Goal: Task Accomplishment & Management: Manage account settings

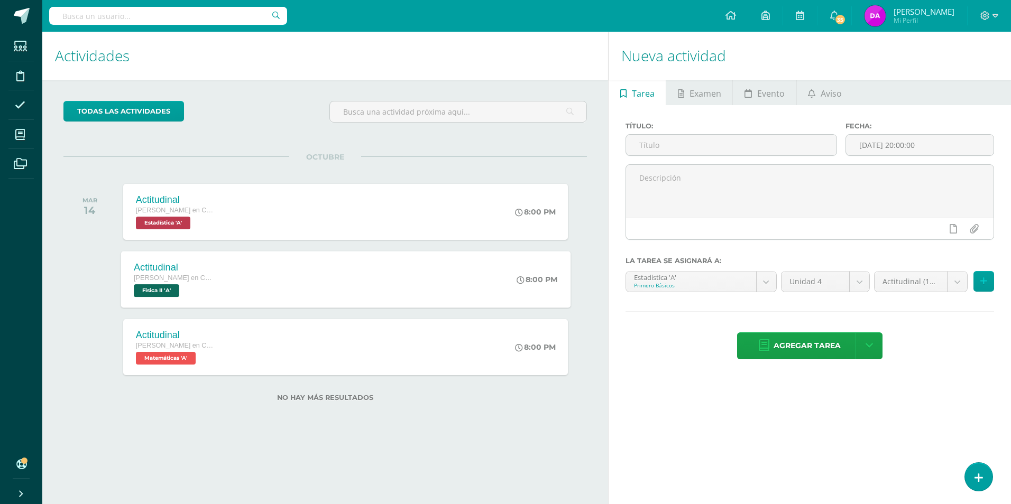
click at [178, 273] on div "Quinto Bachillerato en CCLL" at bounding box center [174, 279] width 80 height 12
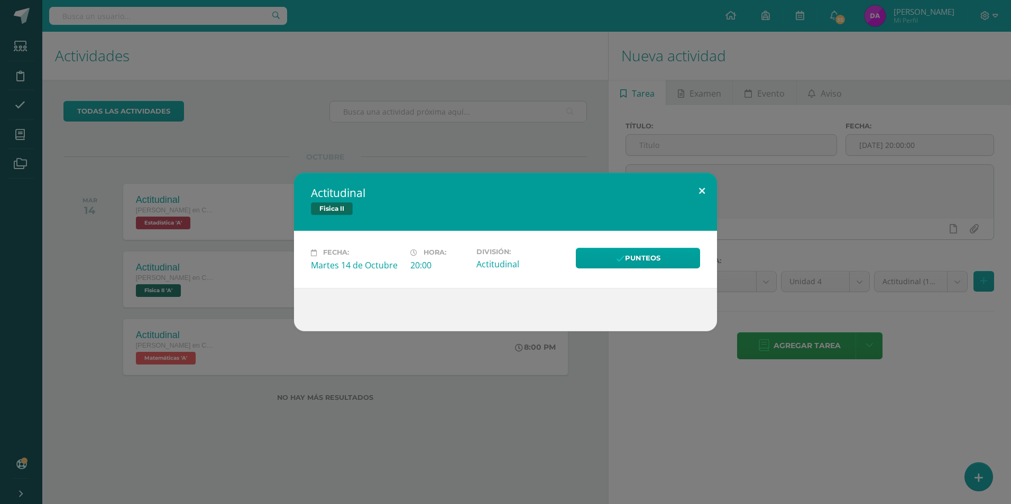
click at [700, 190] on button at bounding box center [702, 191] width 30 height 36
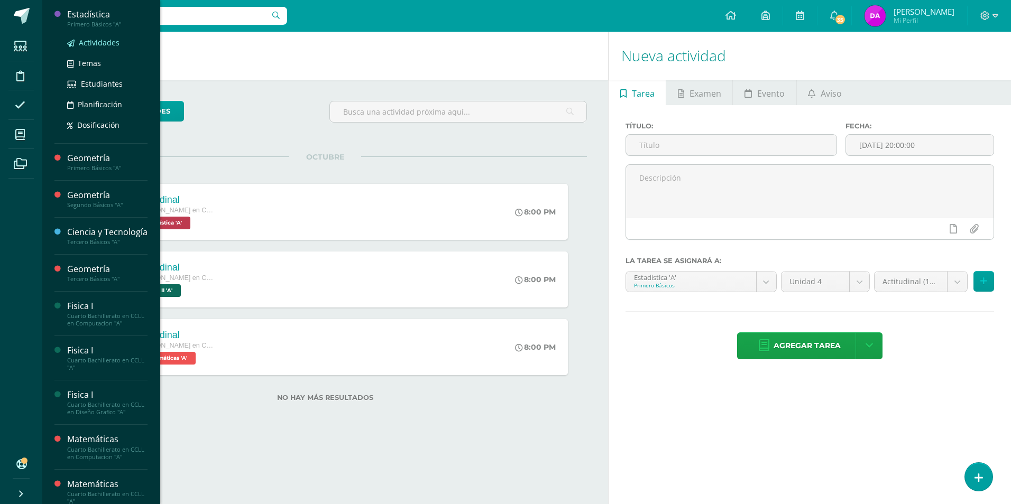
click at [100, 41] on span "Actividades" at bounding box center [99, 43] width 41 height 10
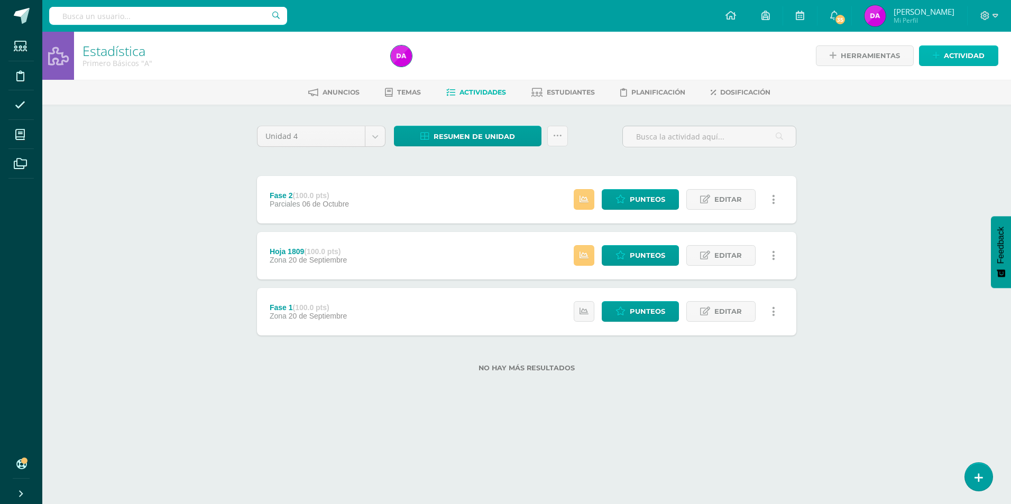
click at [956, 51] on span "Actividad" at bounding box center [964, 56] width 41 height 20
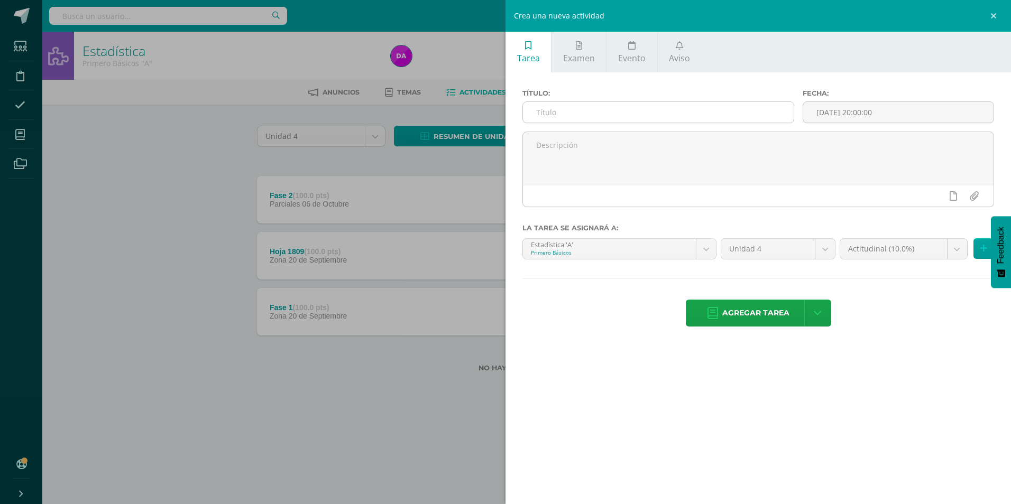
click at [578, 106] on input "text" at bounding box center [658, 112] width 271 height 21
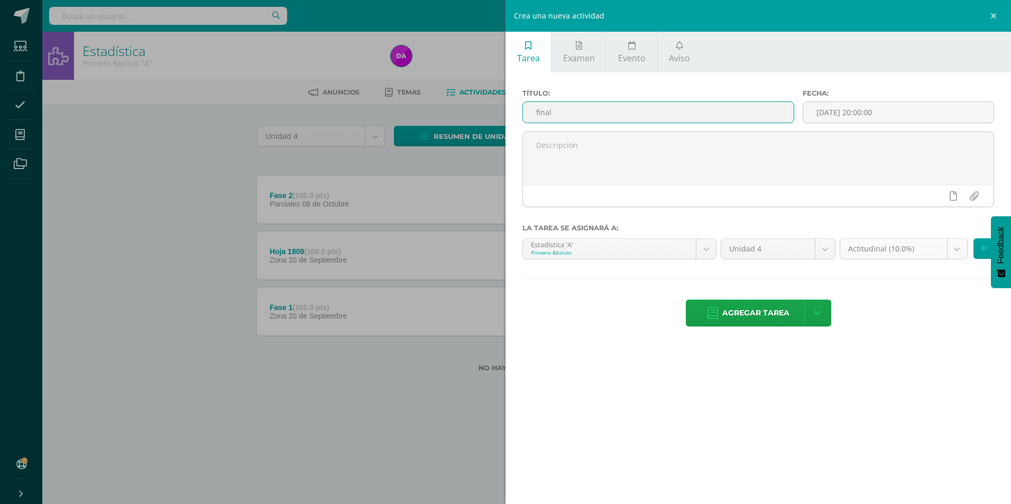
type input "final"
click at [960, 249] on body "Estudiantes Disciplina Asistencia Mis cursos Archivos Soporte Ayuda Reportar un…" at bounding box center [505, 203] width 1011 height 406
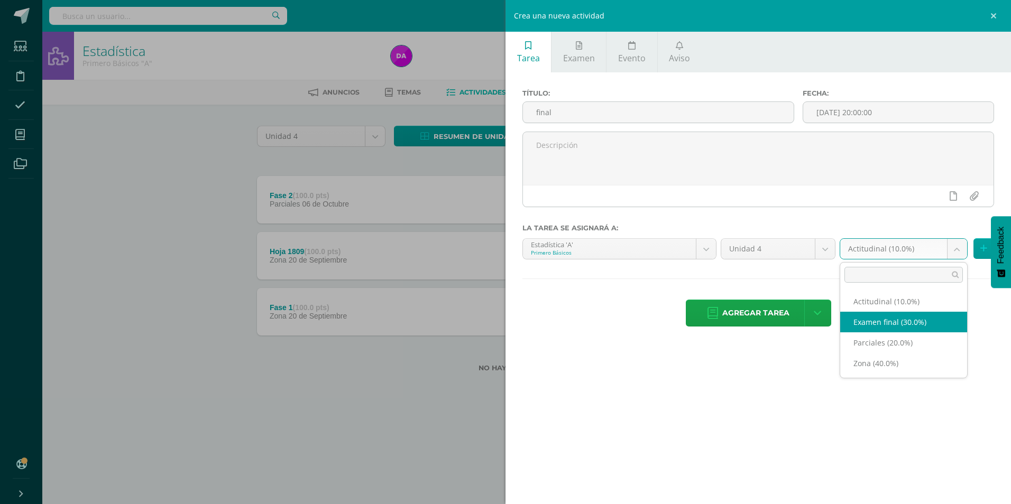
select select "170338"
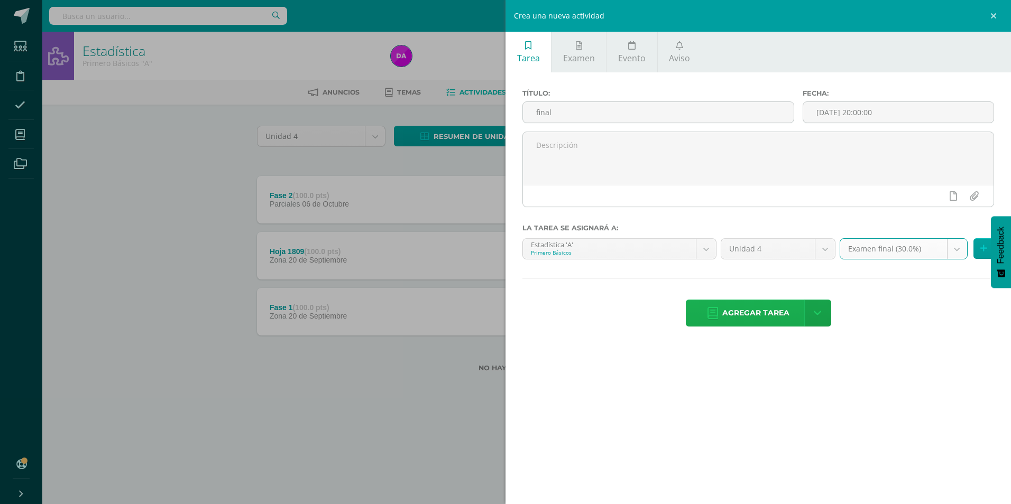
click at [764, 311] on span "Agregar tarea" at bounding box center [755, 313] width 67 height 26
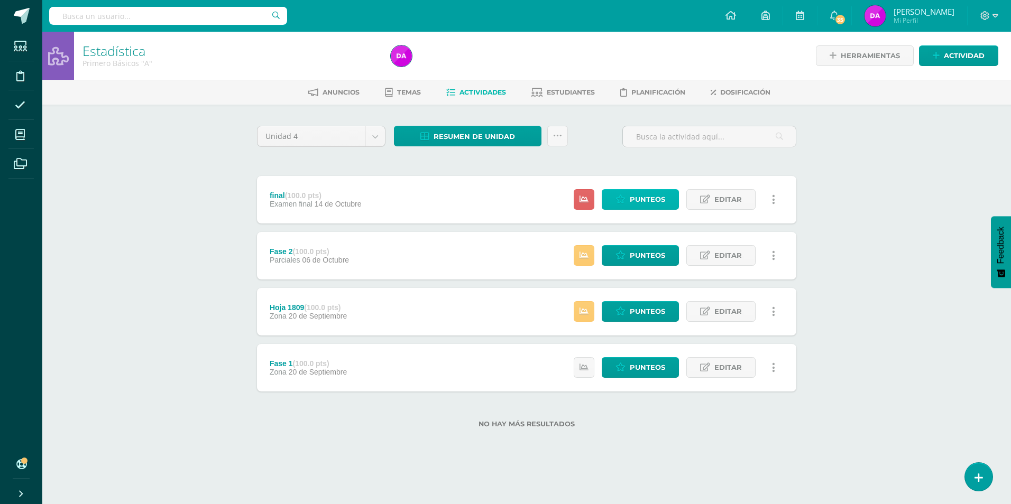
click at [655, 195] on span "Punteos" at bounding box center [647, 200] width 35 height 20
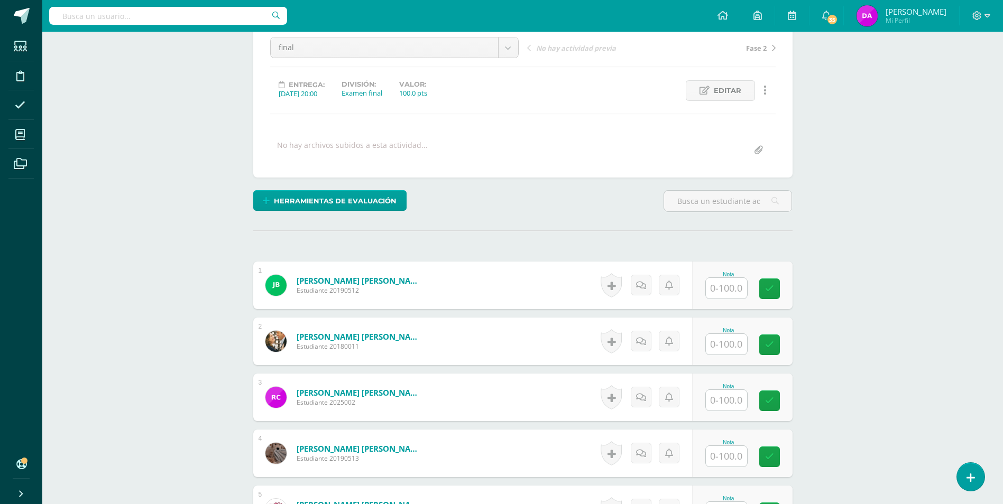
scroll to position [106, 0]
click at [730, 290] on input "text" at bounding box center [732, 288] width 42 height 21
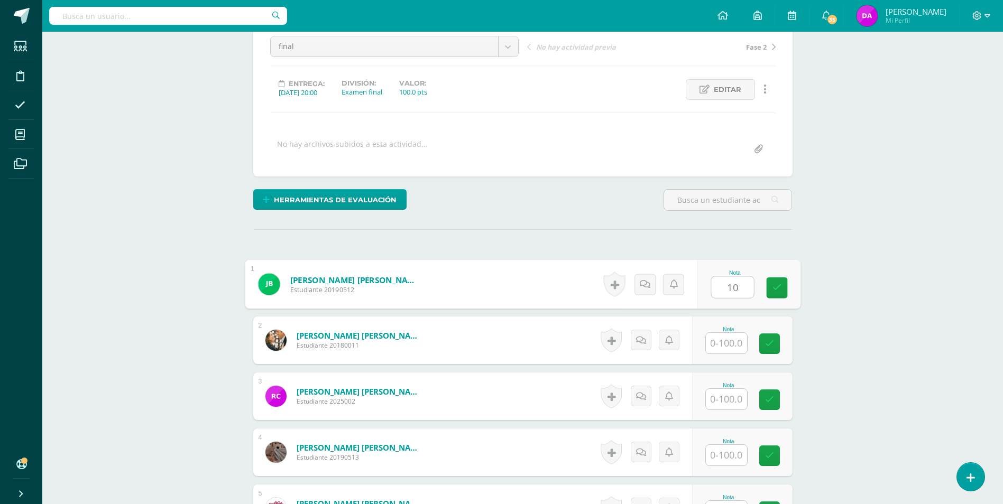
scroll to position [107, 0]
type input "100"
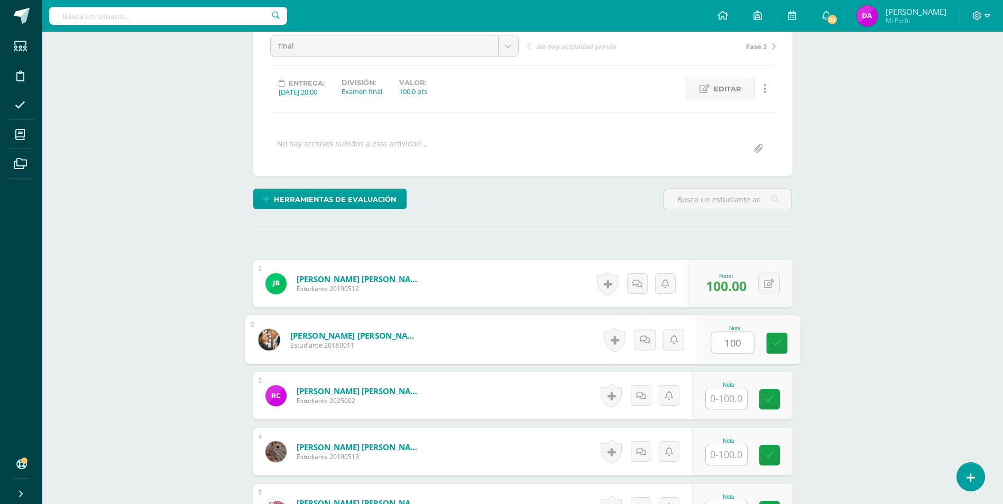
type input "100"
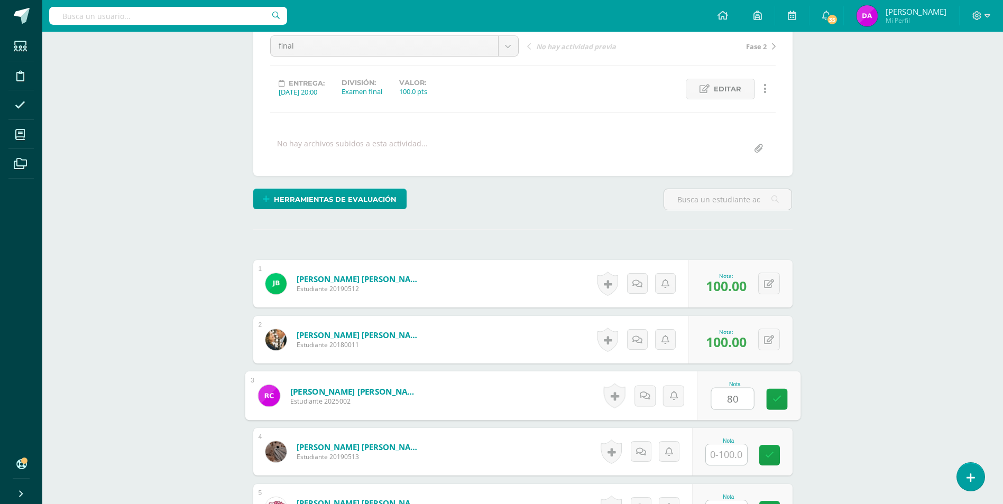
type input "80"
type input "100"
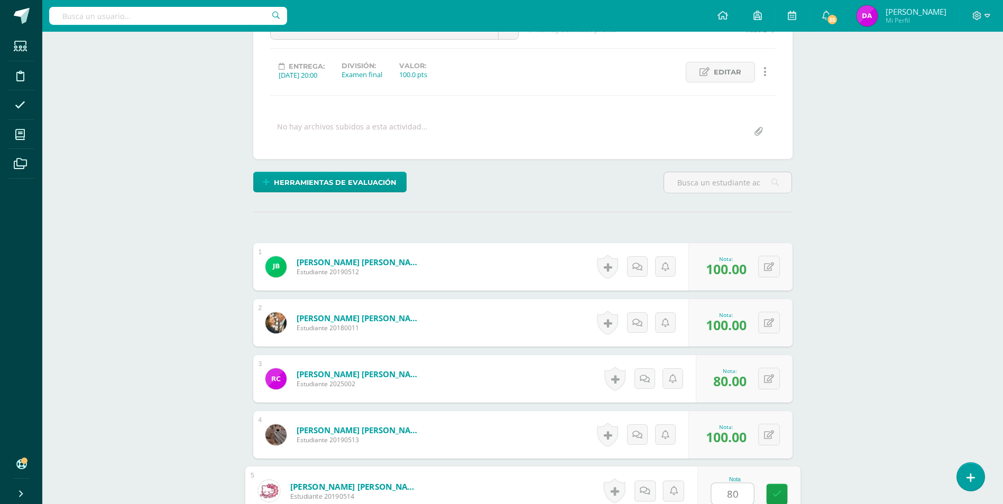
type input "80"
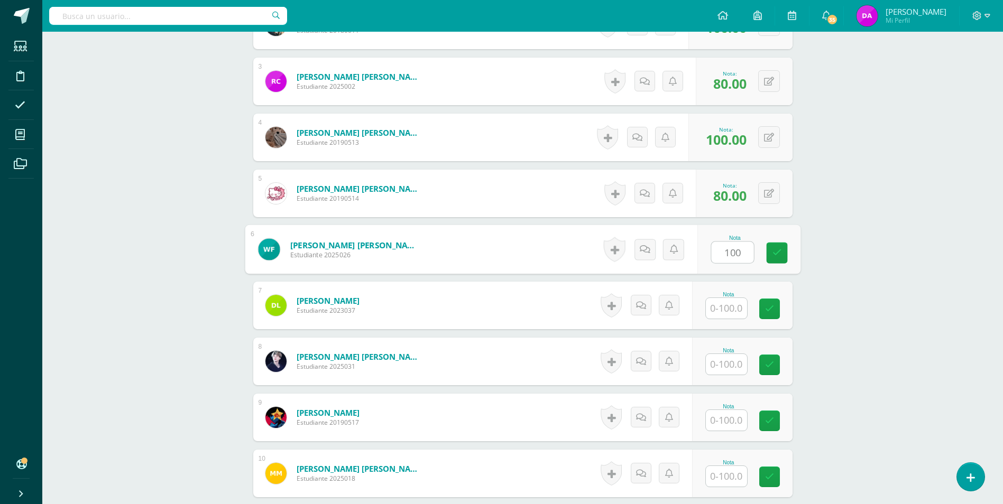
type input "100"
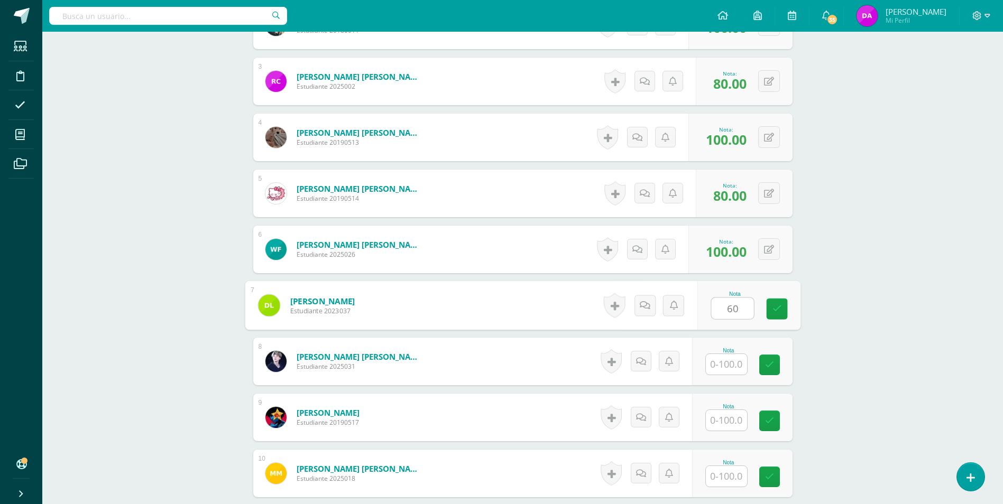
type input "60"
type input "80"
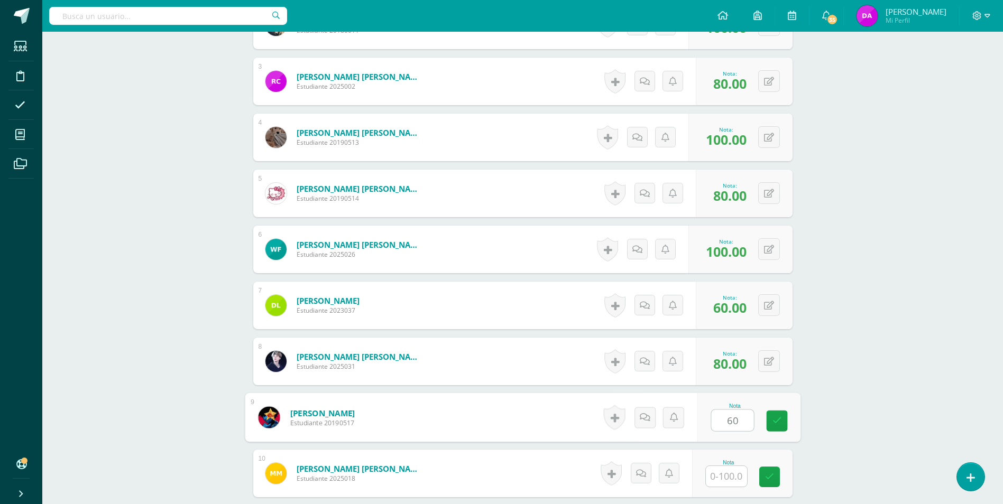
type input "60"
type input "50"
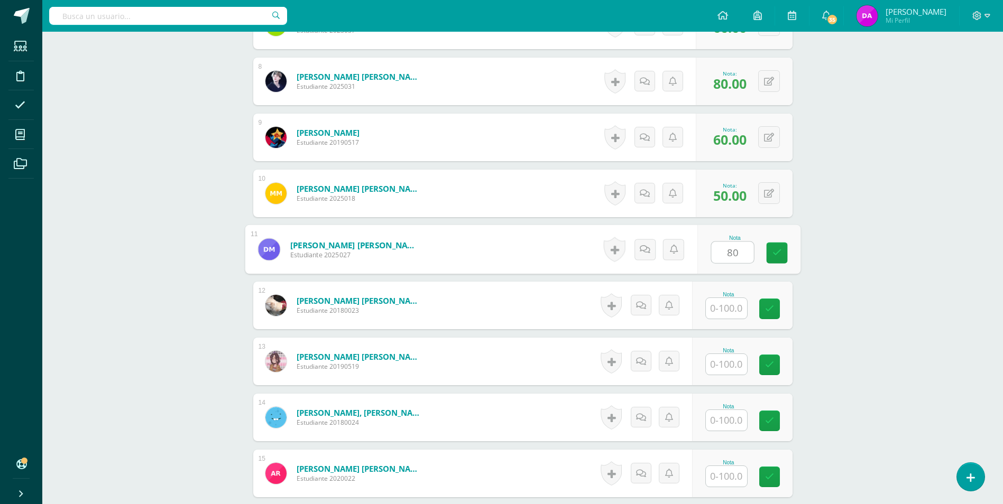
type input "80"
type input "60"
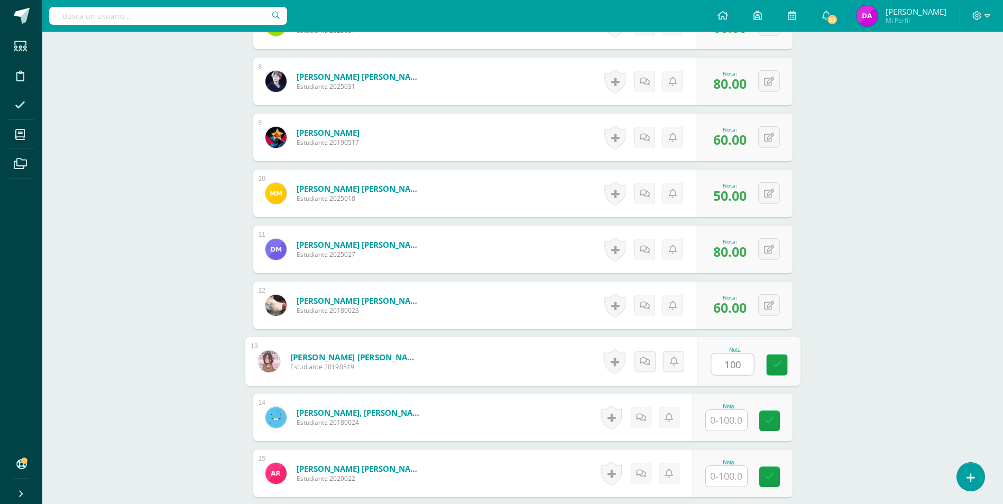
type input "100"
type input "."
type input "100"
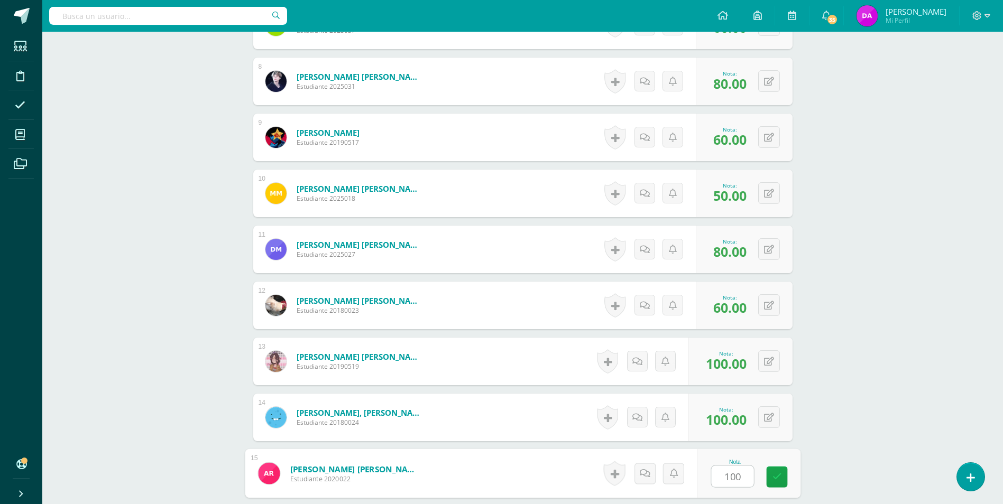
type input "100"
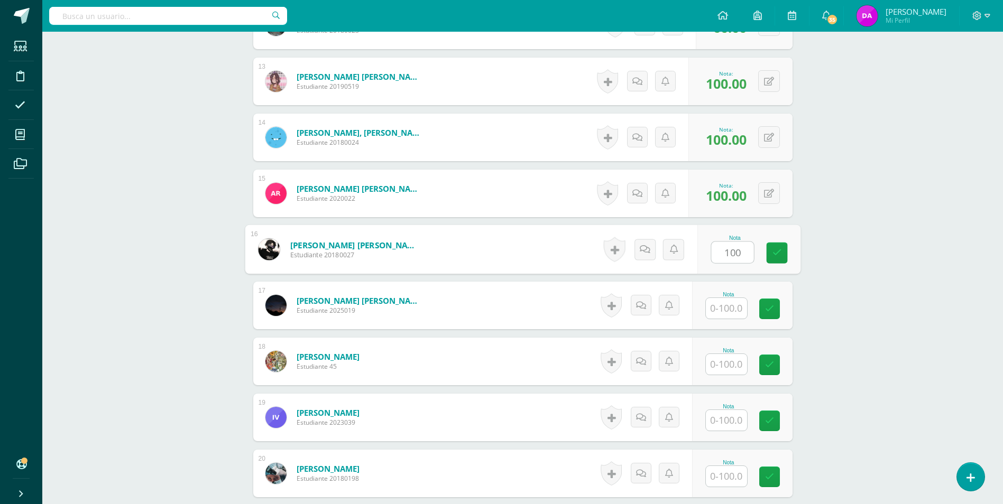
type input "100"
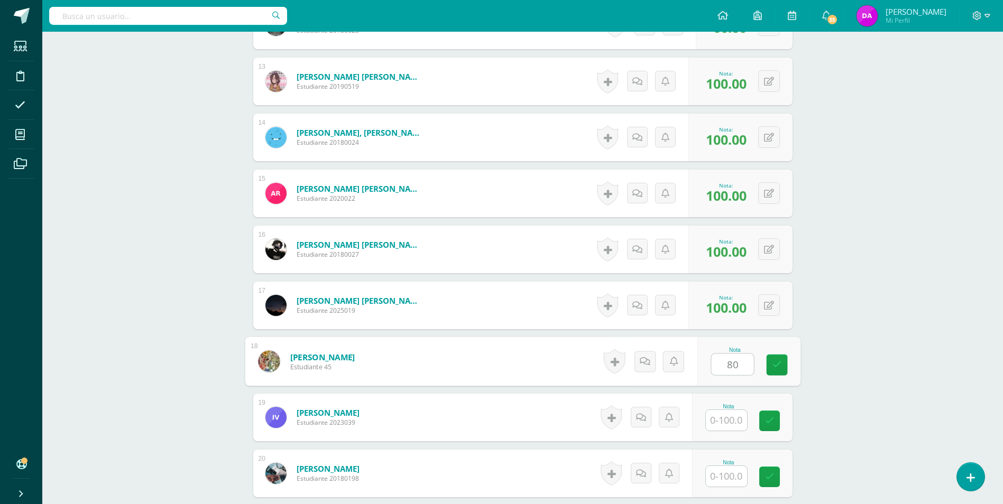
type input "80"
type input "50"
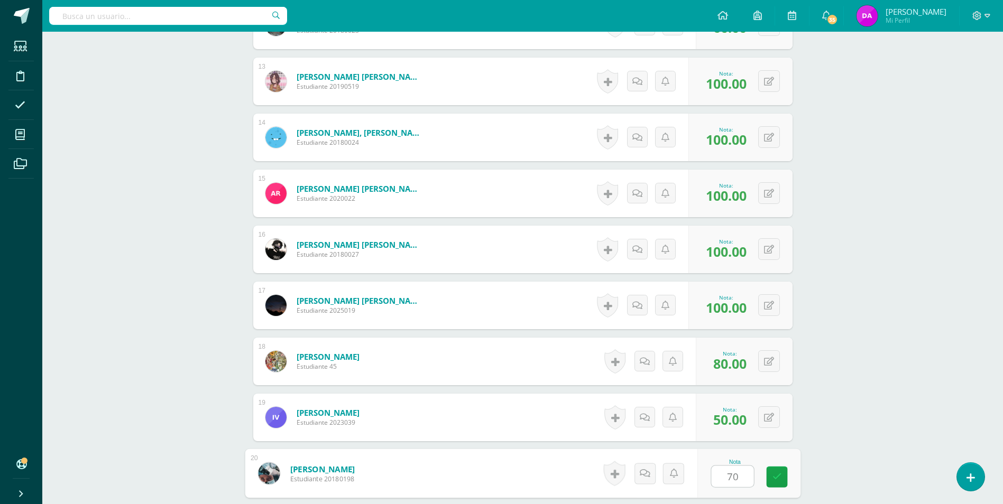
type input "70"
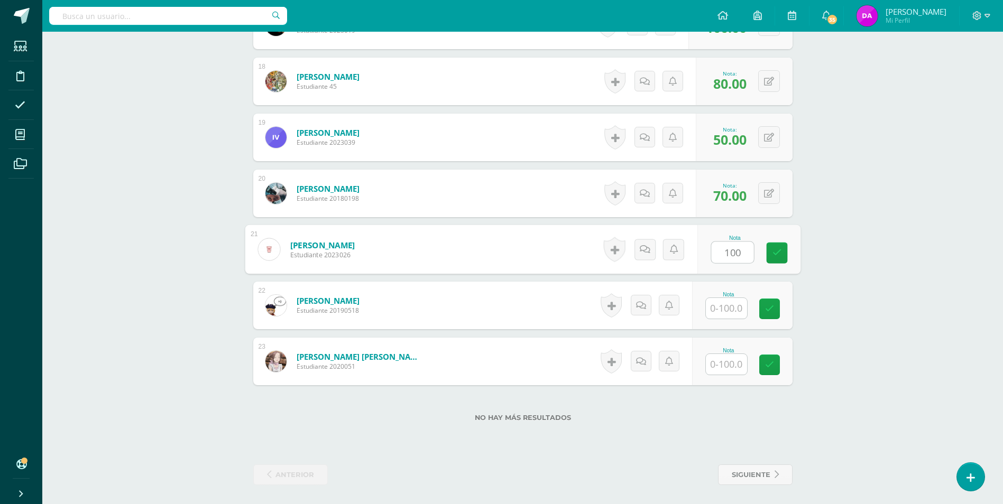
type input "100"
type input "80"
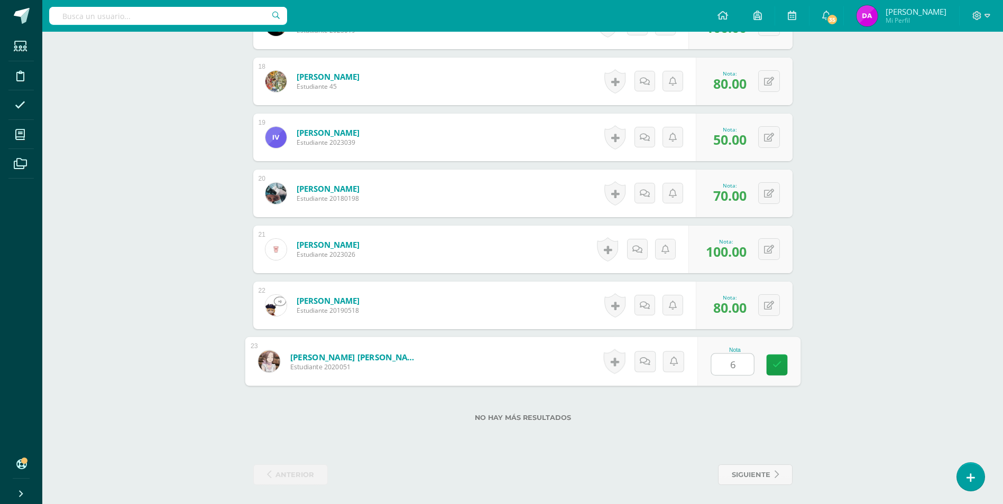
type input "60"
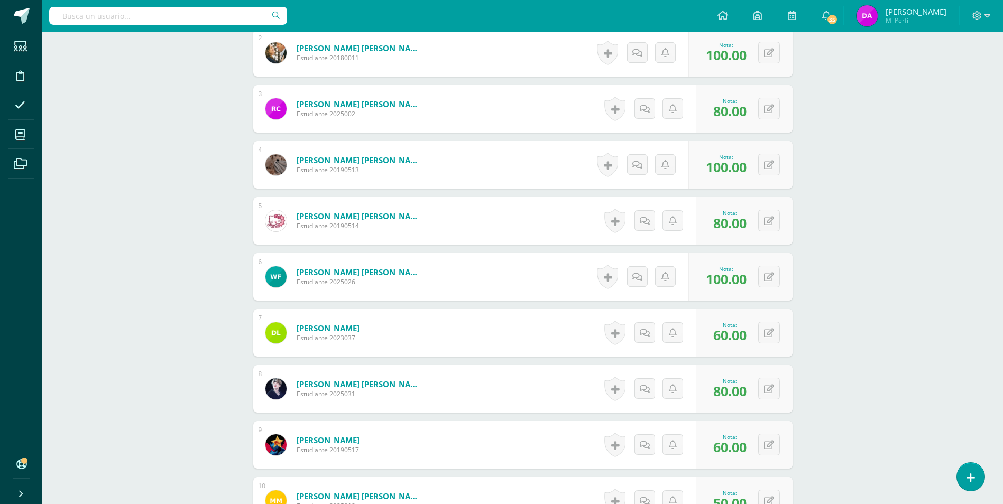
scroll to position [205, 0]
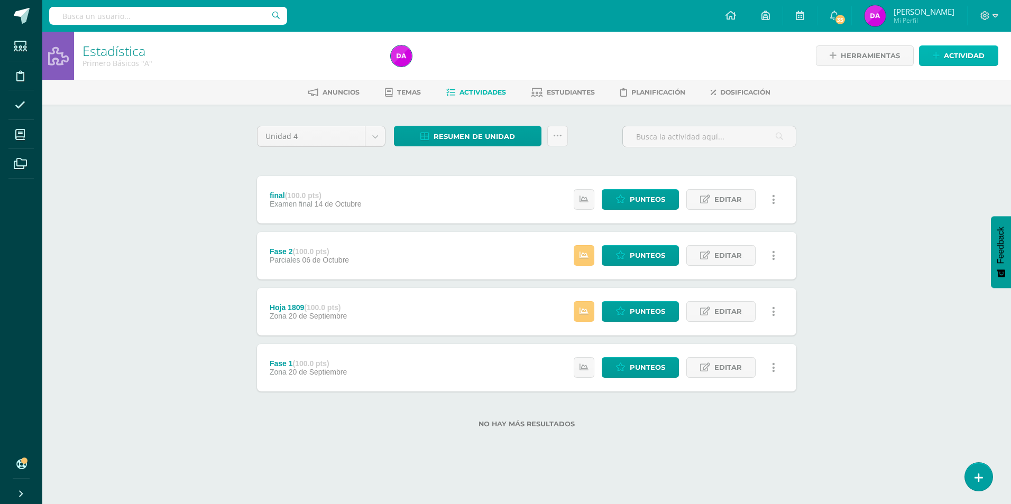
click at [976, 54] on span "Actividad" at bounding box center [964, 56] width 41 height 20
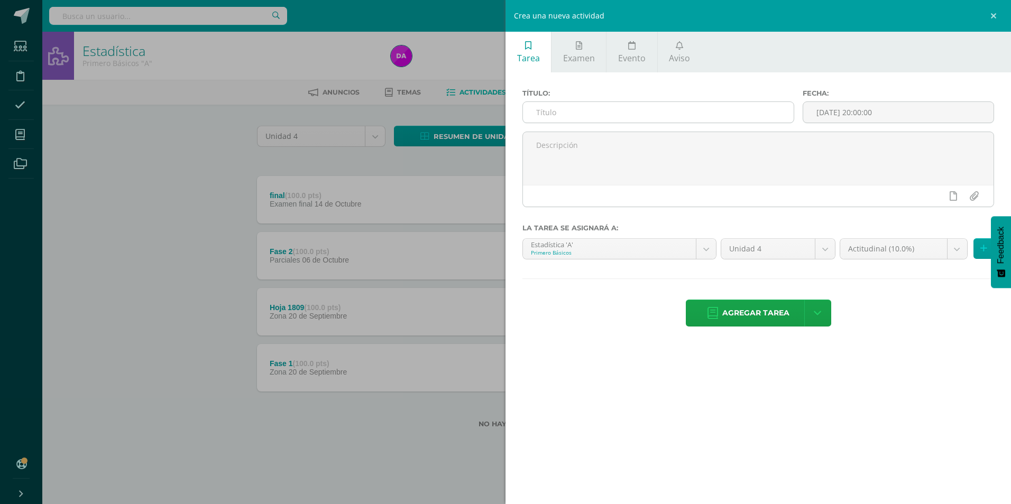
click at [661, 110] on input "text" at bounding box center [658, 112] width 271 height 21
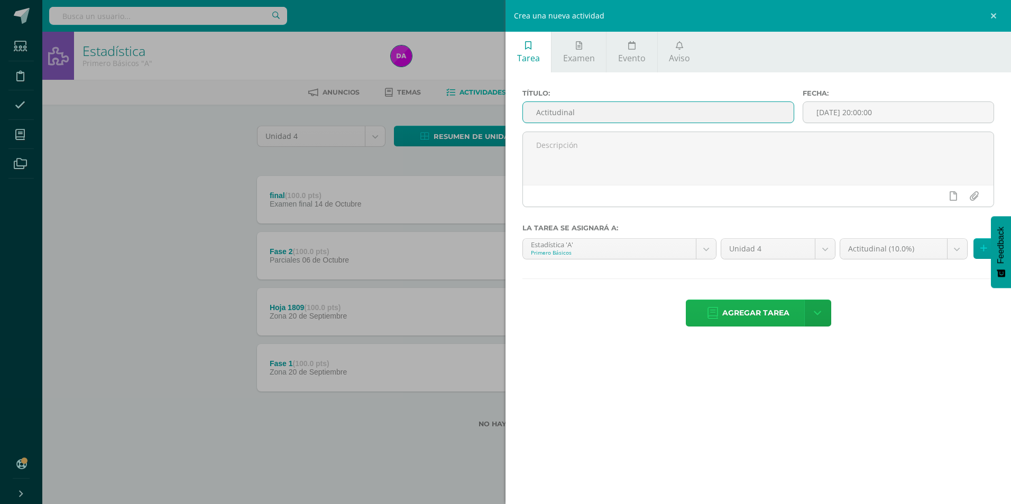
type input "Actitudinal"
click at [758, 313] on span "Agregar tarea" at bounding box center [755, 313] width 67 height 26
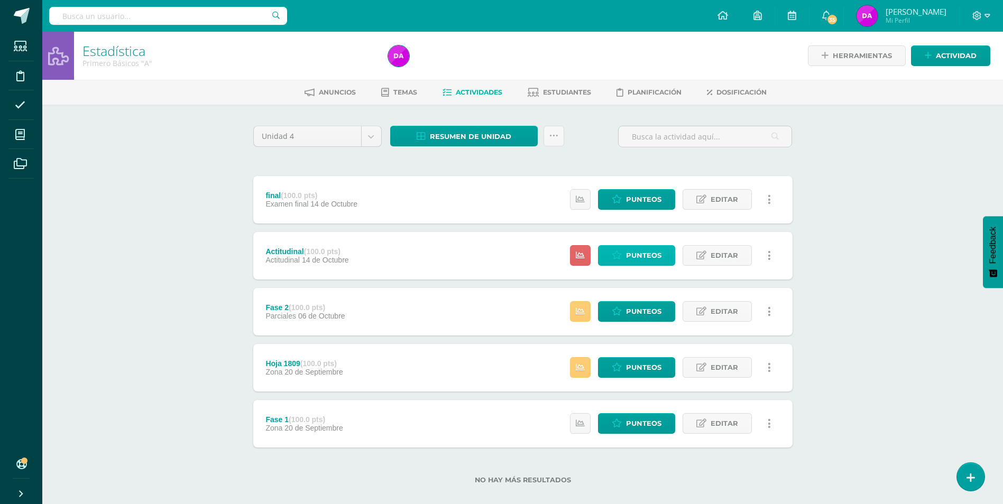
click at [652, 253] on span "Punteos" at bounding box center [643, 256] width 35 height 20
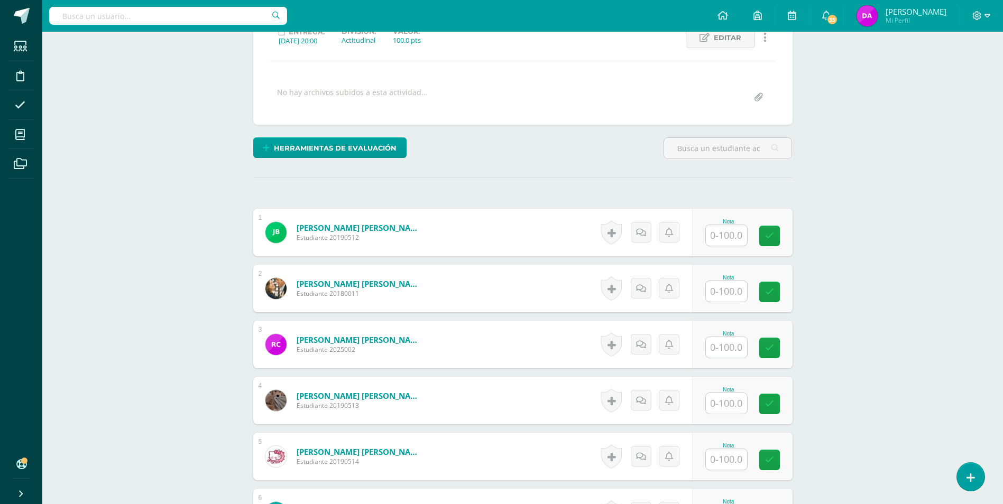
scroll to position [159, 0]
click at [726, 234] on input "text" at bounding box center [732, 235] width 42 height 21
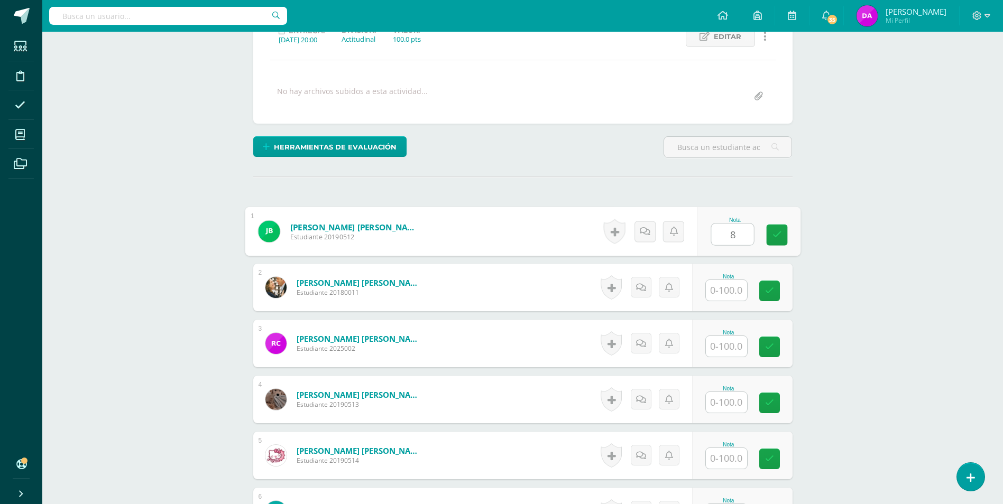
scroll to position [160, 0]
click at [769, 230] on button at bounding box center [776, 231] width 22 height 22
type input "48"
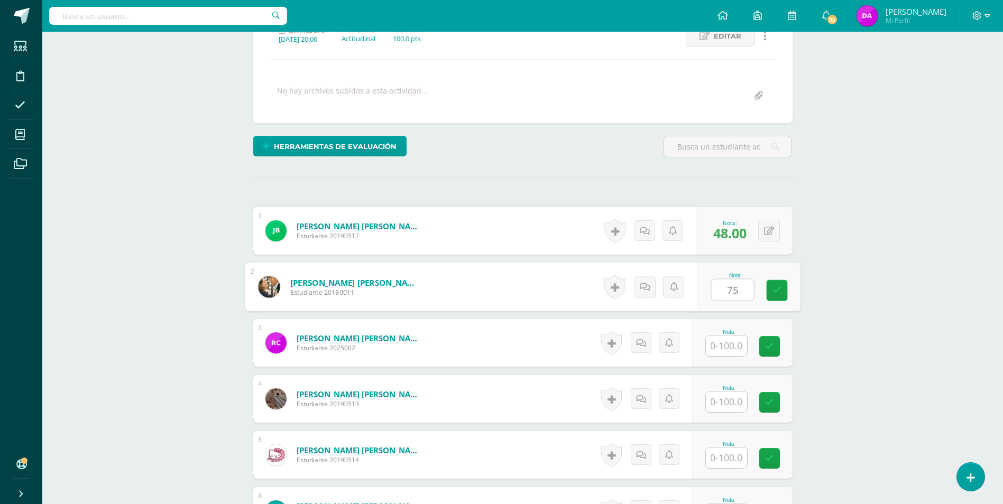
type input "75"
type input "83"
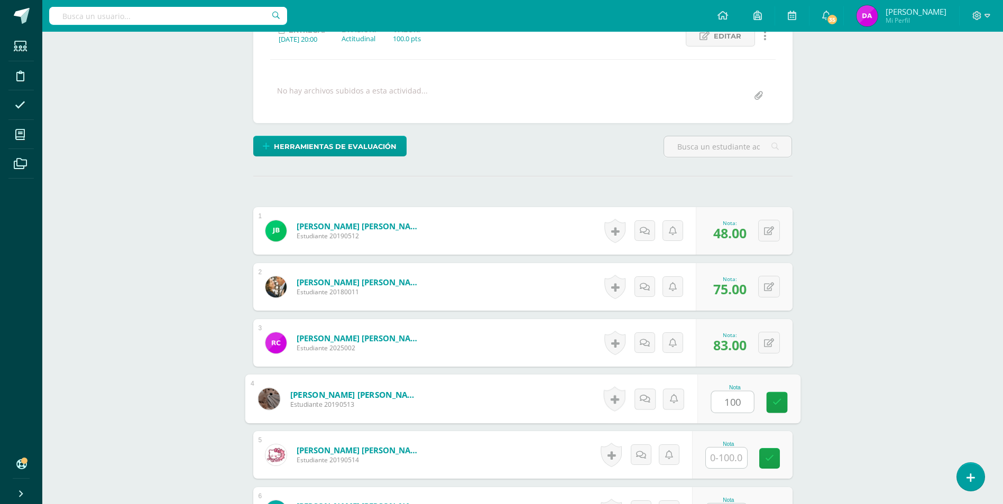
type input "100"
type input "58"
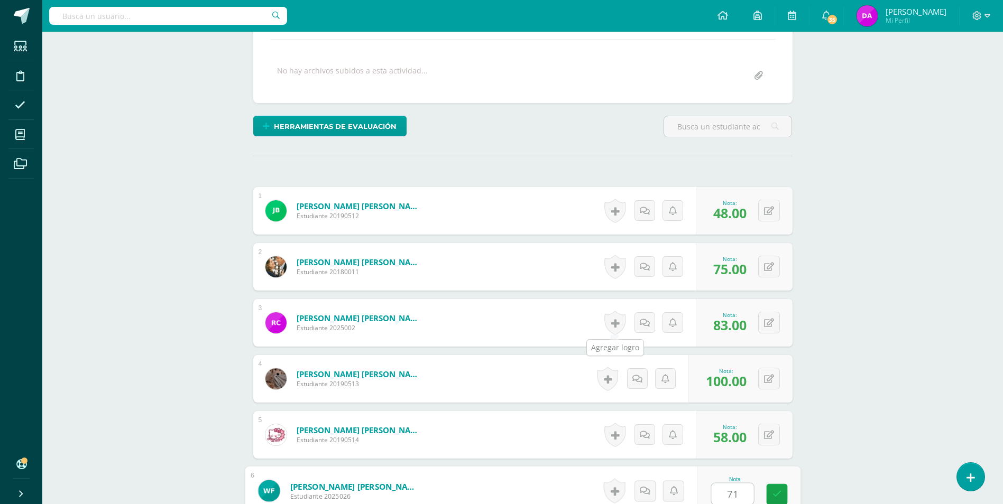
type input "71"
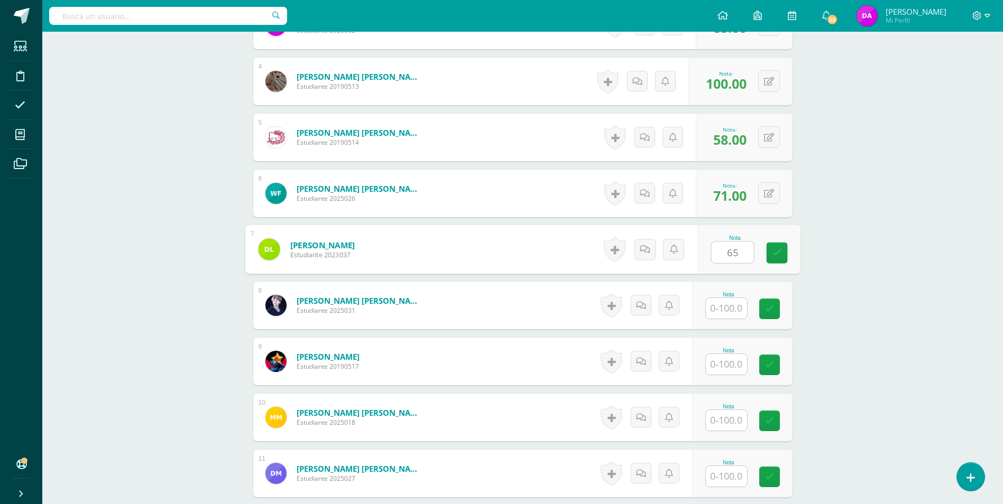
type input "65"
type input "100"
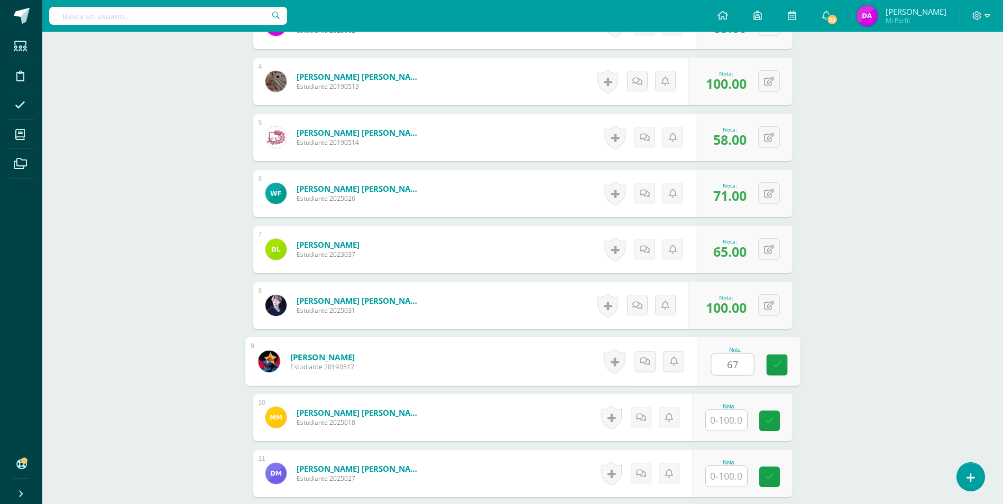
type input "67"
type input "62"
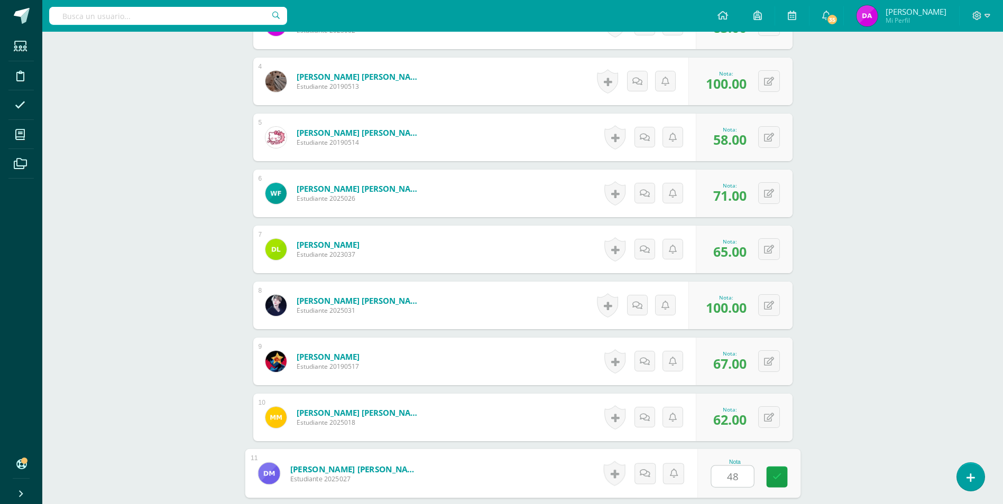
type input "48"
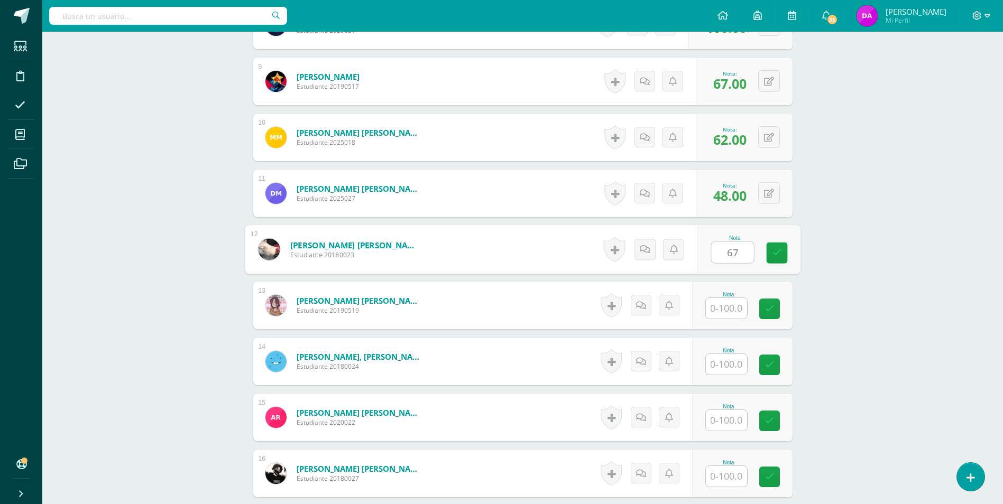
type input "67"
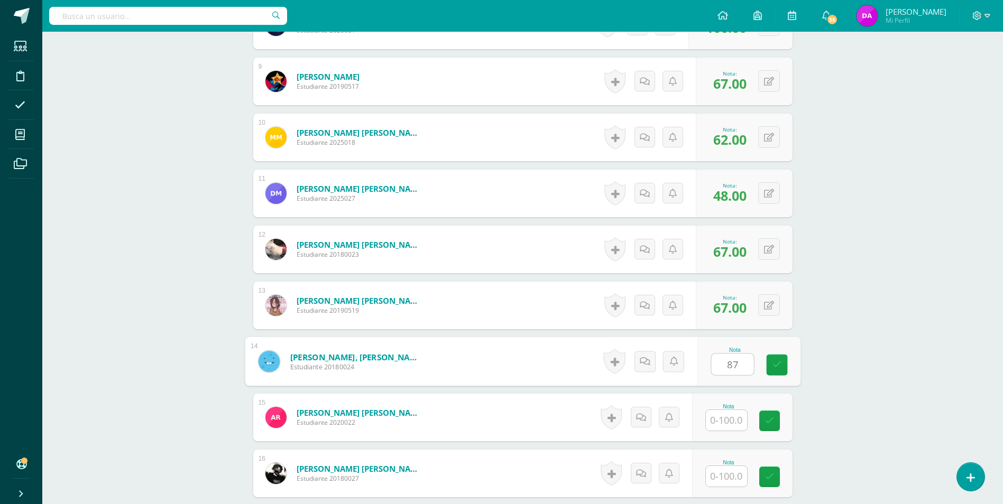
type input "87"
type input "75"
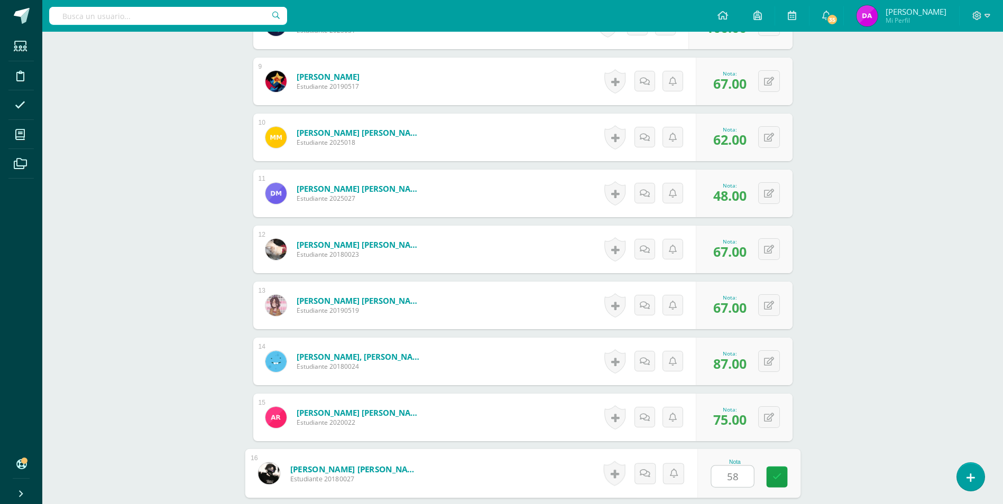
type input "58"
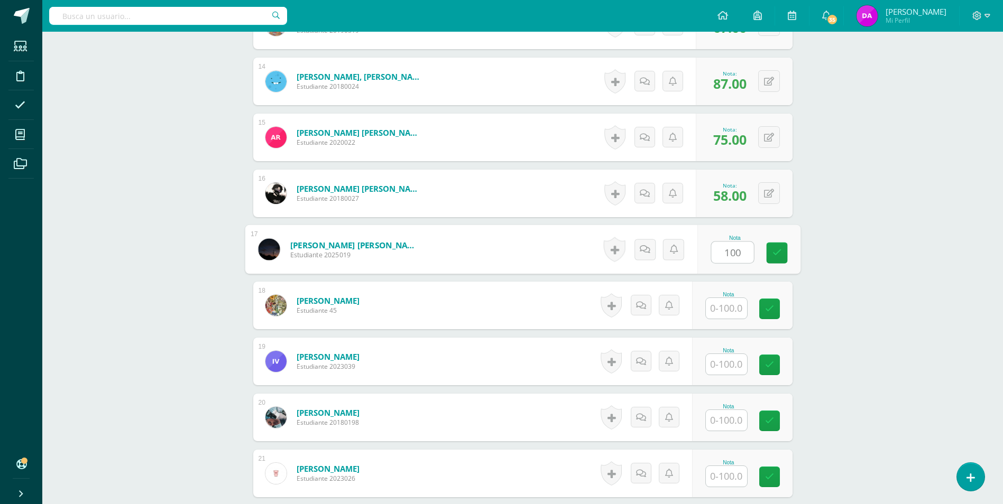
type input "100"
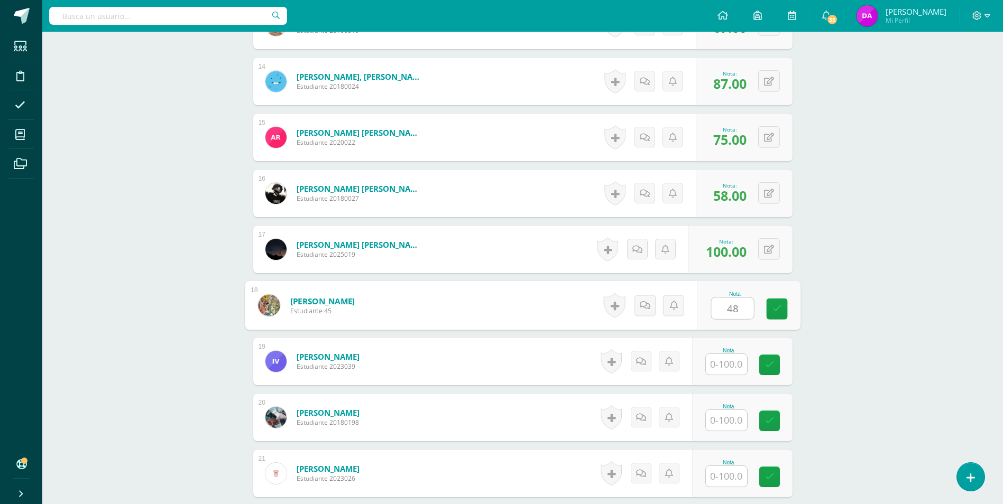
type input "48"
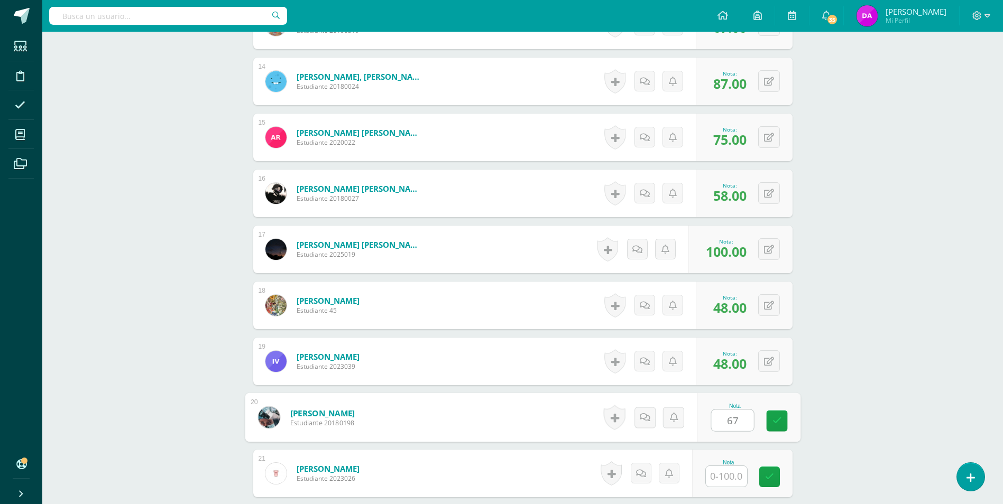
type input "67"
type input "41"
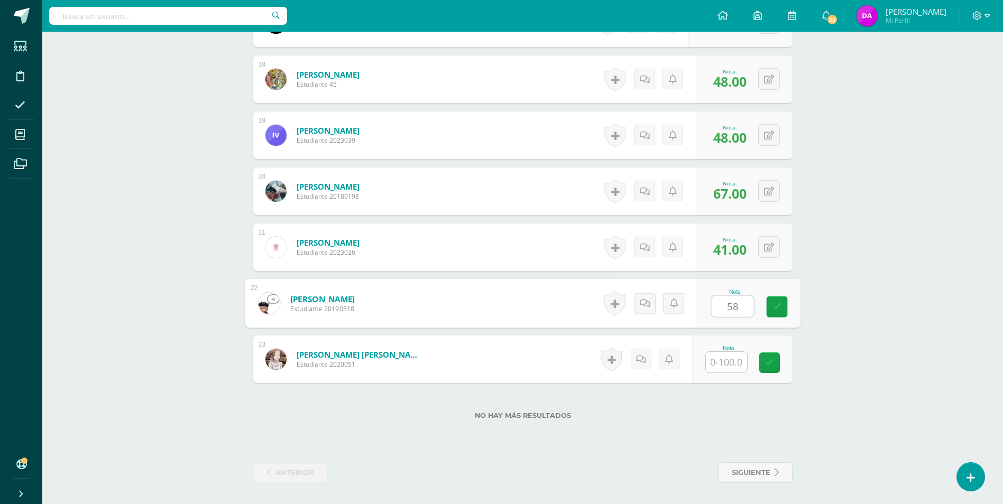
type input "58"
type input "66"
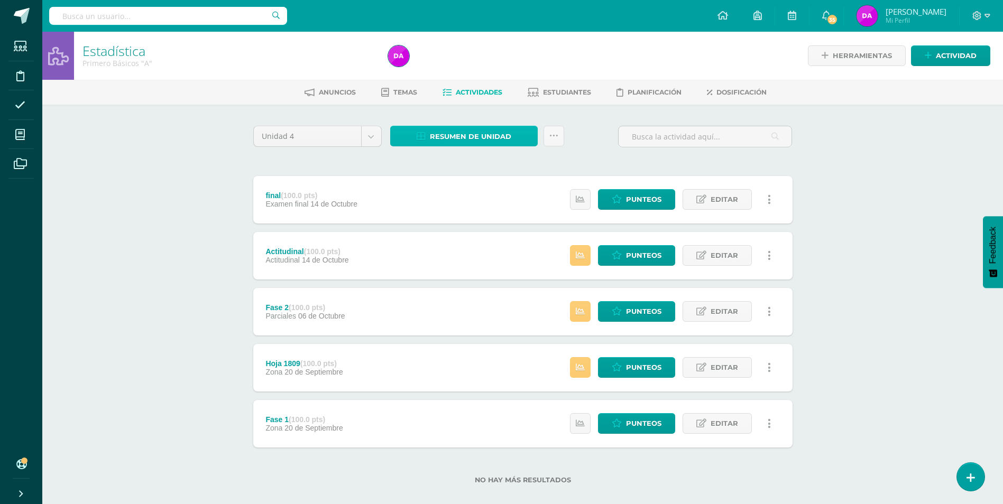
click at [453, 138] on span "Resumen de unidad" at bounding box center [470, 137] width 81 height 20
click at [474, 69] on link "Descargar como HTML" at bounding box center [464, 68] width 113 height 16
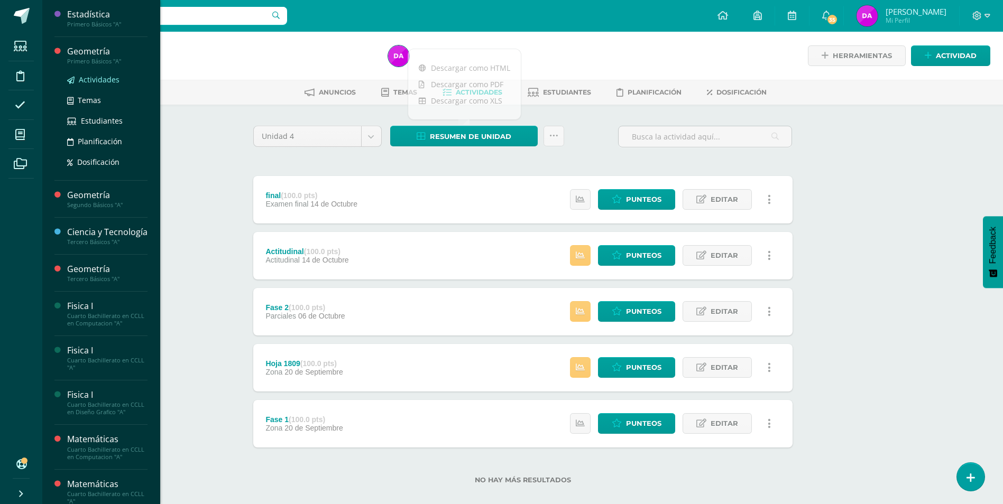
click at [105, 78] on span "Actividades" at bounding box center [99, 80] width 41 height 10
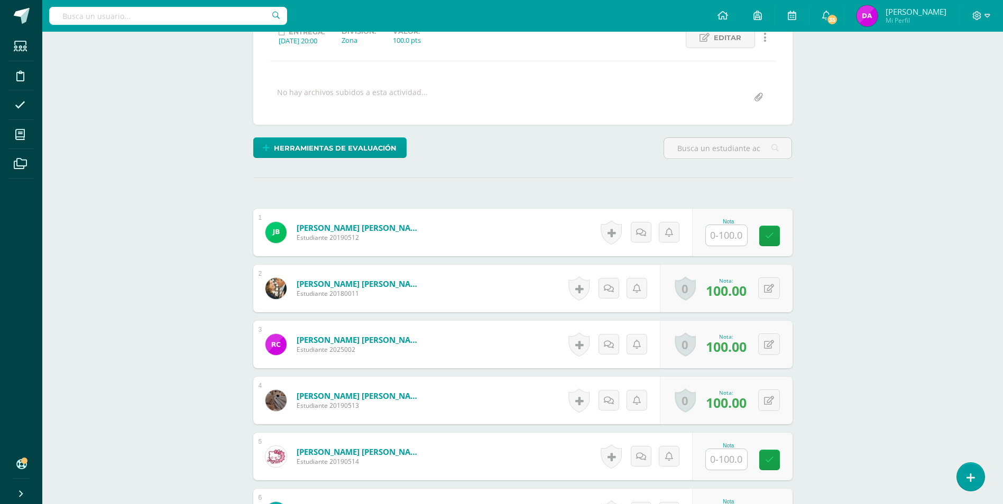
scroll to position [159, 0]
click at [727, 235] on input "text" at bounding box center [726, 235] width 41 height 21
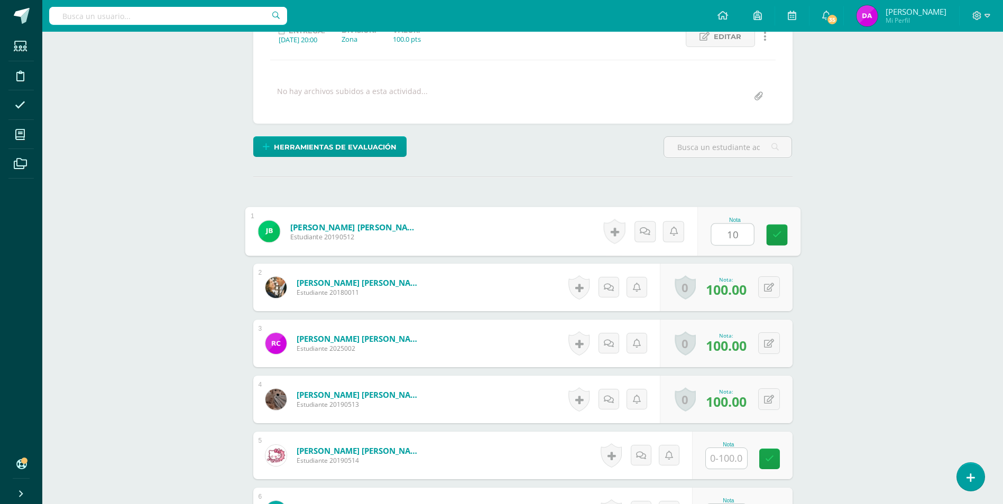
type input "100"
click at [729, 458] on input "text" at bounding box center [726, 458] width 41 height 21
type input "80"
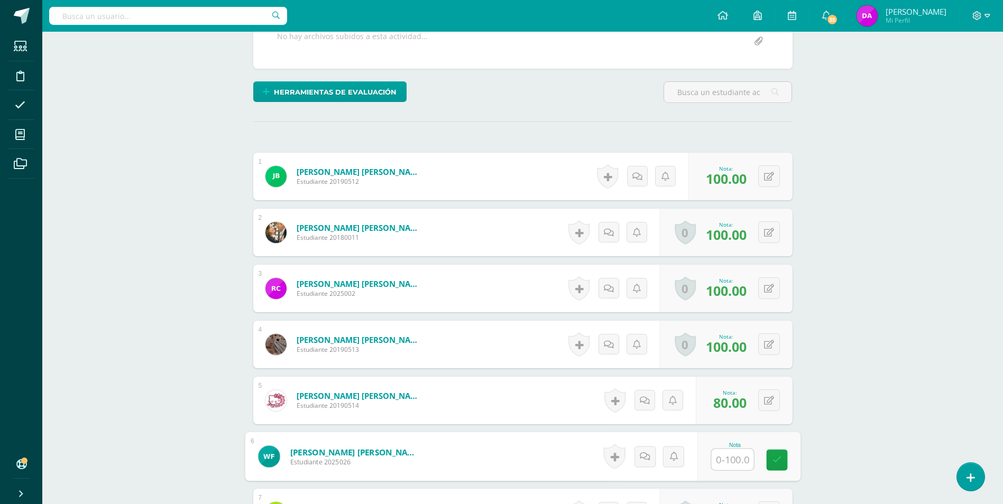
scroll to position [286, 0]
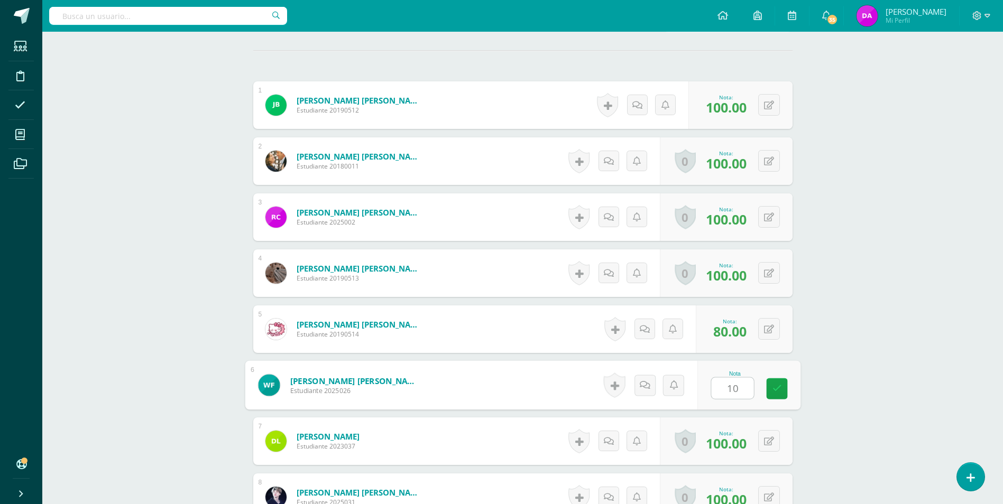
type input "100"
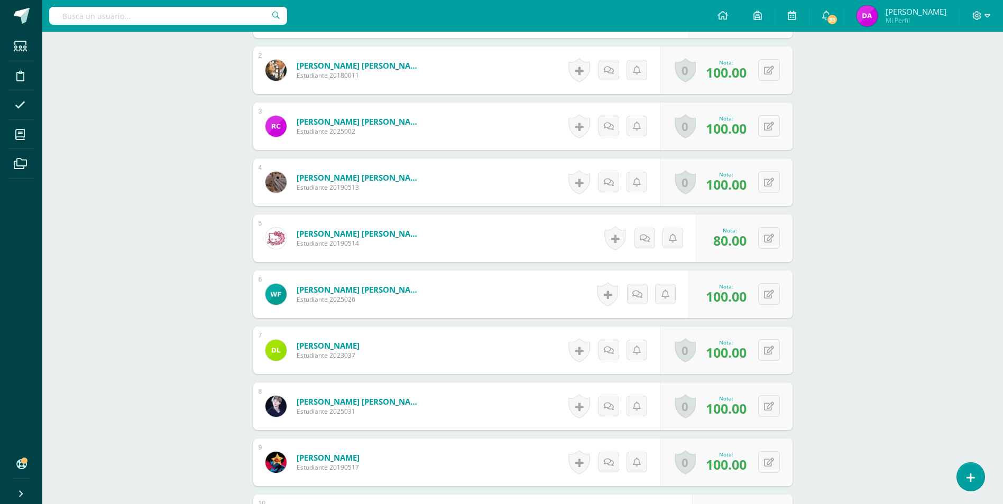
scroll to position [445, 0]
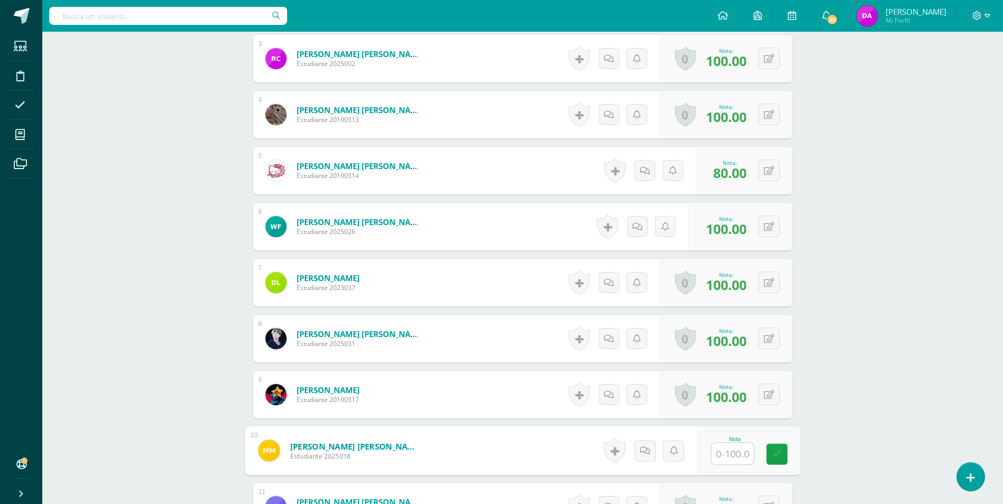
click at [729, 455] on input "text" at bounding box center [732, 453] width 42 height 21
type input "60"
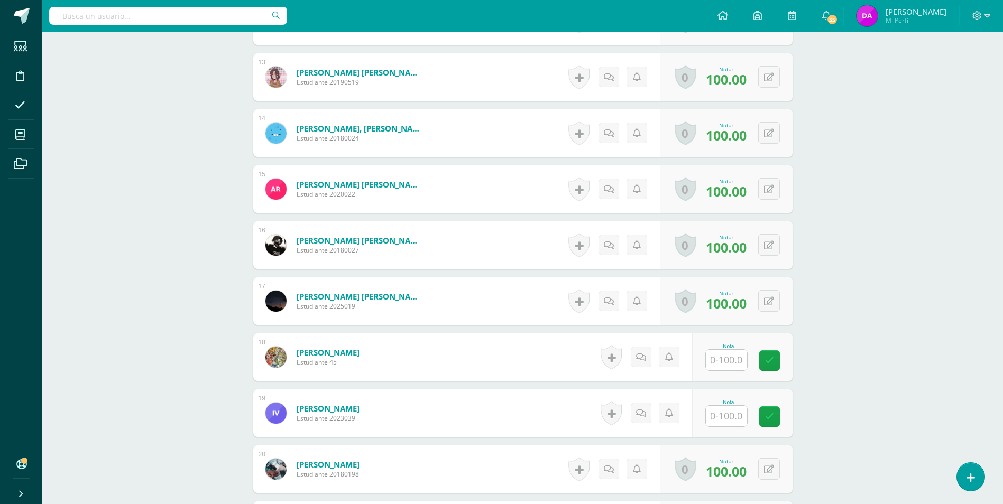
scroll to position [1079, 0]
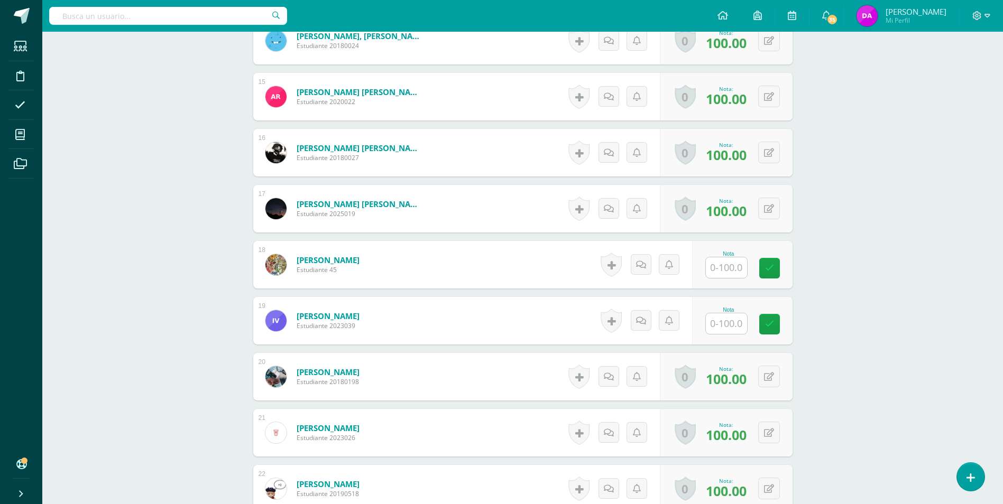
click at [735, 267] on input "text" at bounding box center [726, 267] width 41 height 21
type input "80"
type input "60"
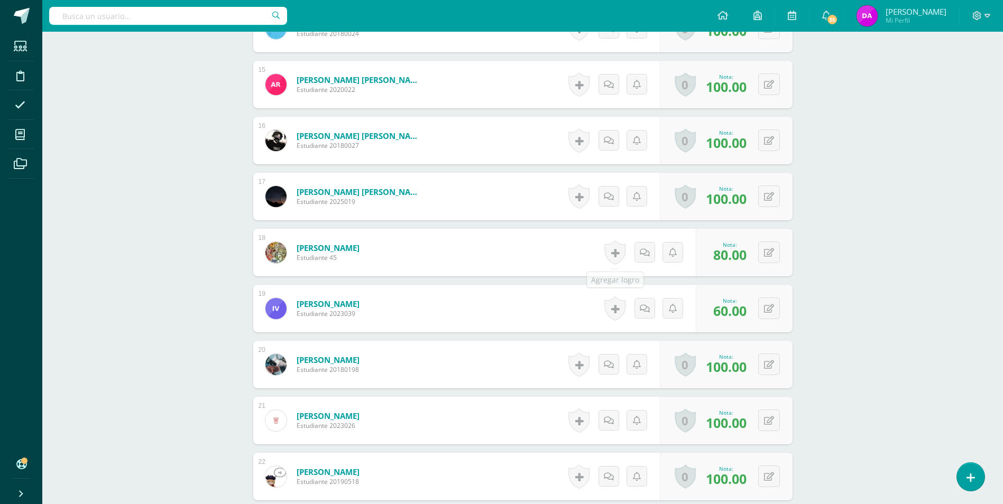
scroll to position [1264, 0]
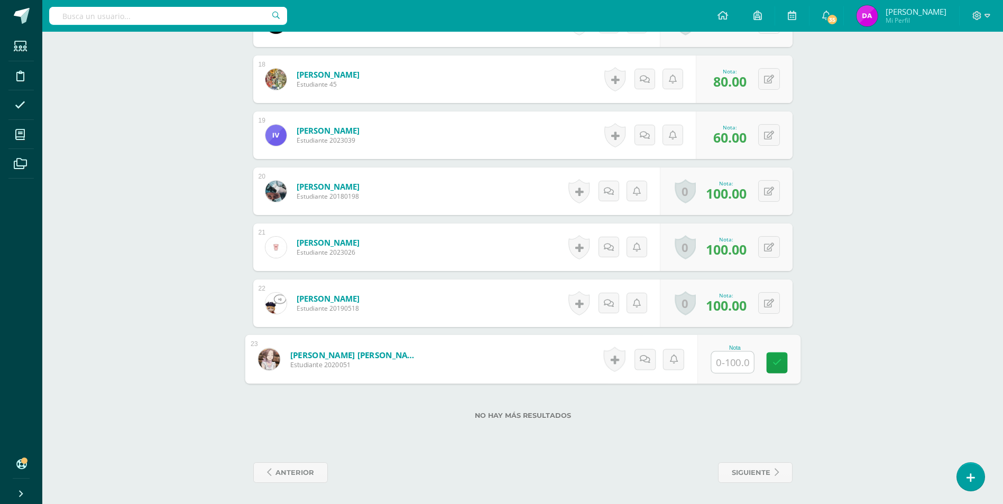
click at [731, 362] on input "text" at bounding box center [732, 362] width 42 height 21
type input "60"
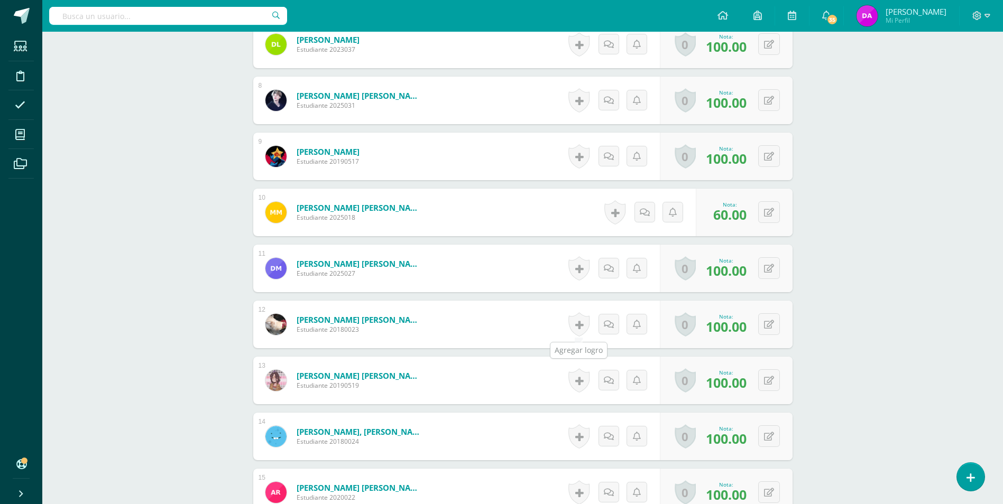
scroll to position [524, 0]
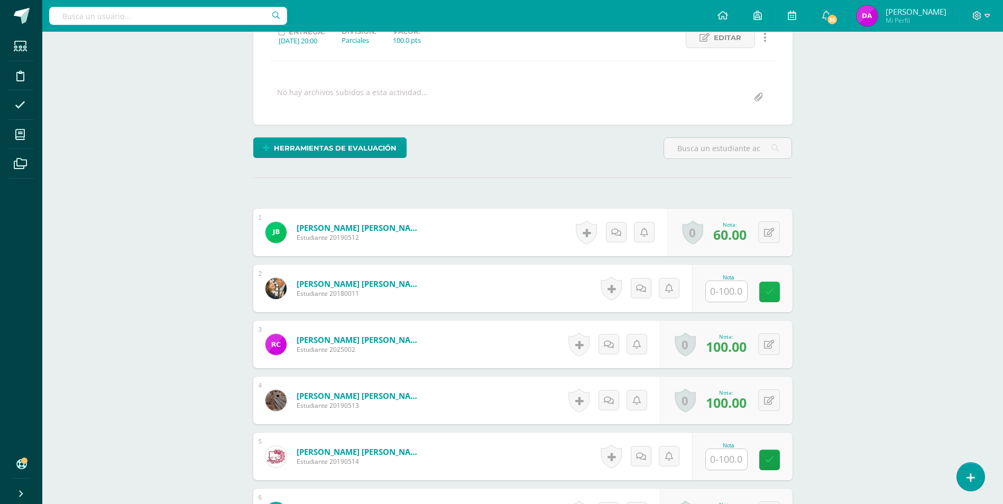
scroll to position [159, 0]
click at [724, 289] on input "text" at bounding box center [732, 291] width 42 height 21
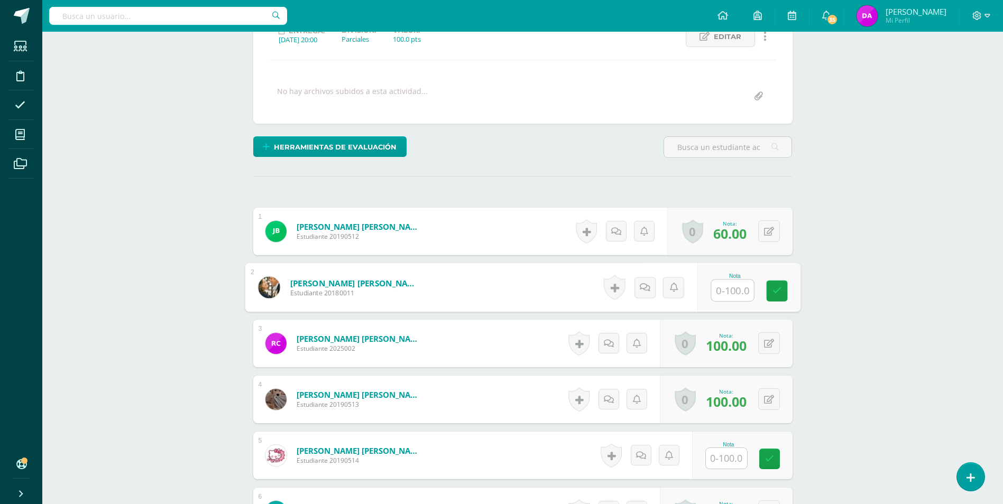
scroll to position [160, 0]
type input "60"
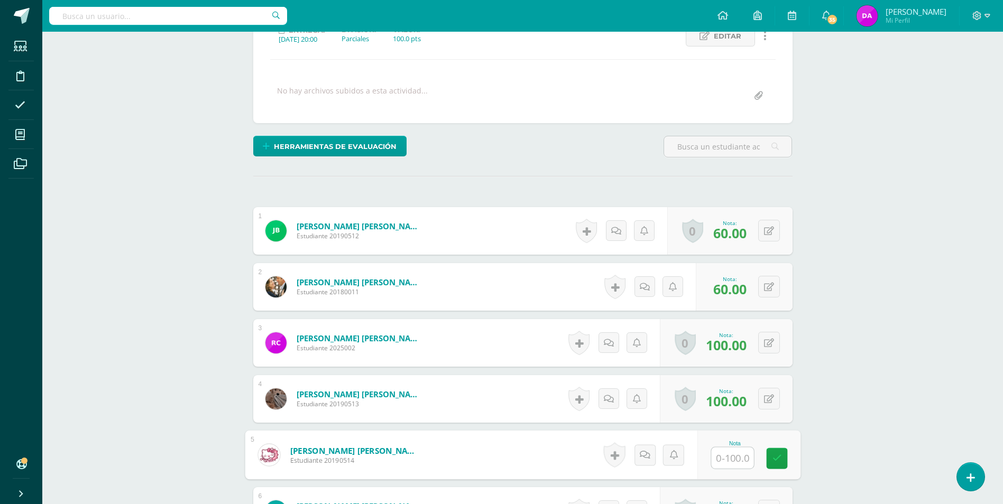
click at [729, 456] on input "text" at bounding box center [732, 458] width 42 height 21
type input "60"
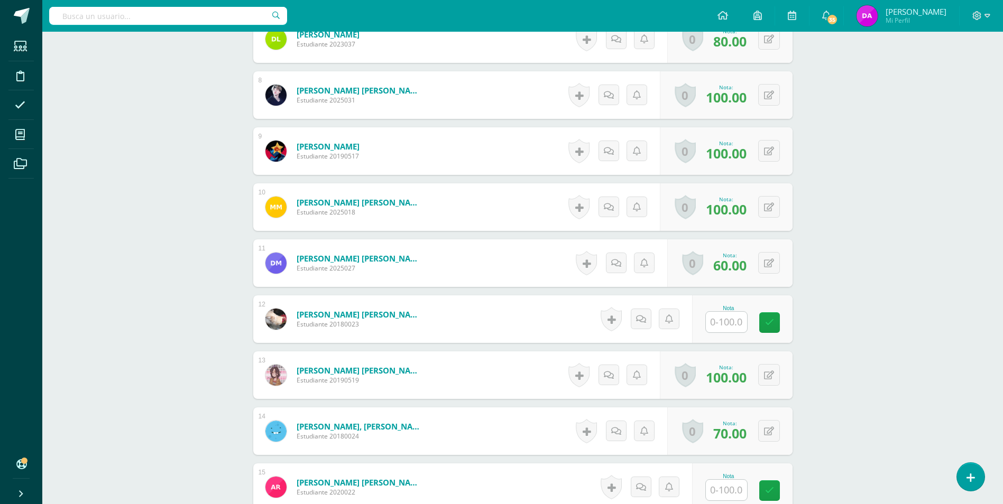
scroll to position [689, 0]
click at [725, 321] on input "text" at bounding box center [726, 321] width 41 height 21
type input "60"
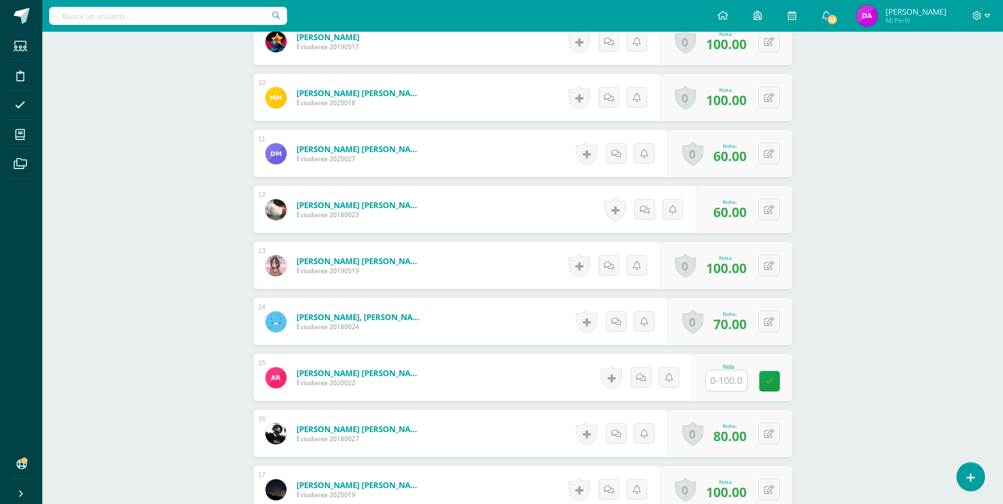
scroll to position [847, 0]
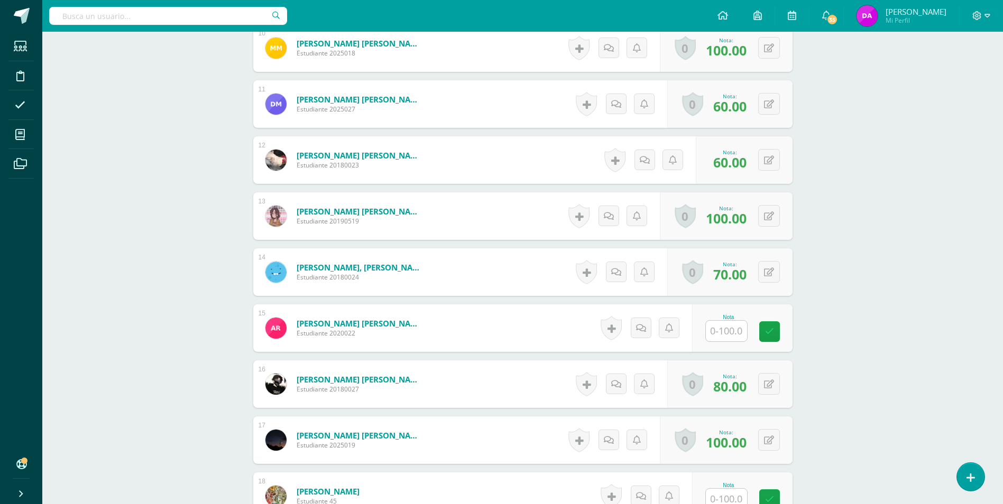
click at [734, 329] on input "text" at bounding box center [726, 331] width 41 height 21
type input "60"
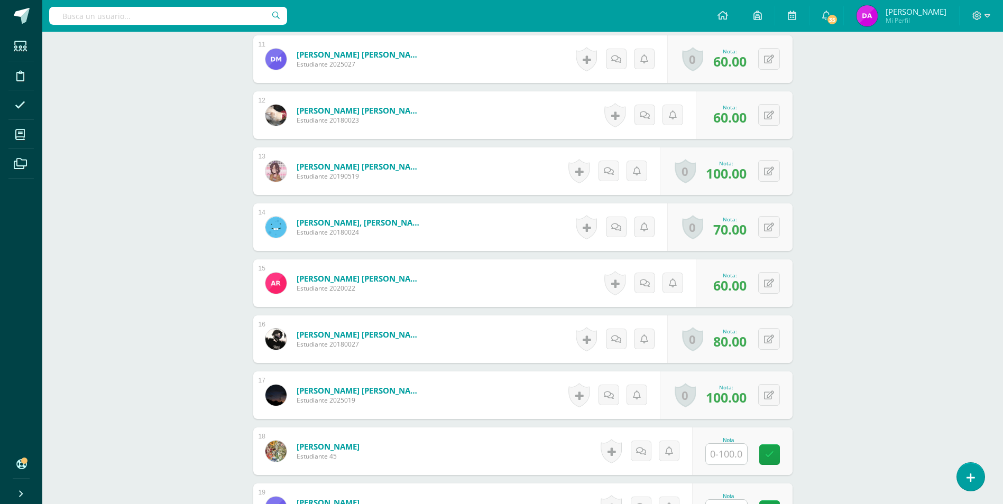
scroll to position [1006, 0]
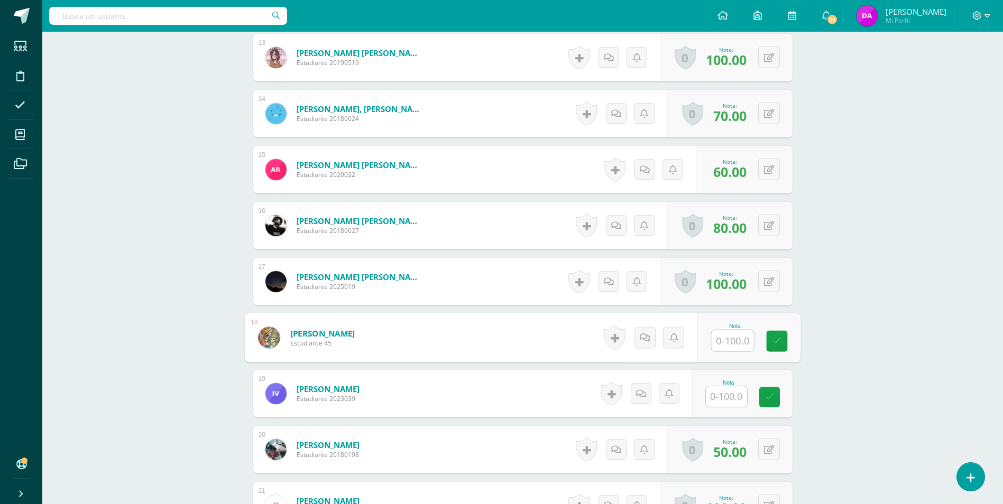
click at [738, 339] on input "text" at bounding box center [732, 340] width 42 height 21
type input "60"
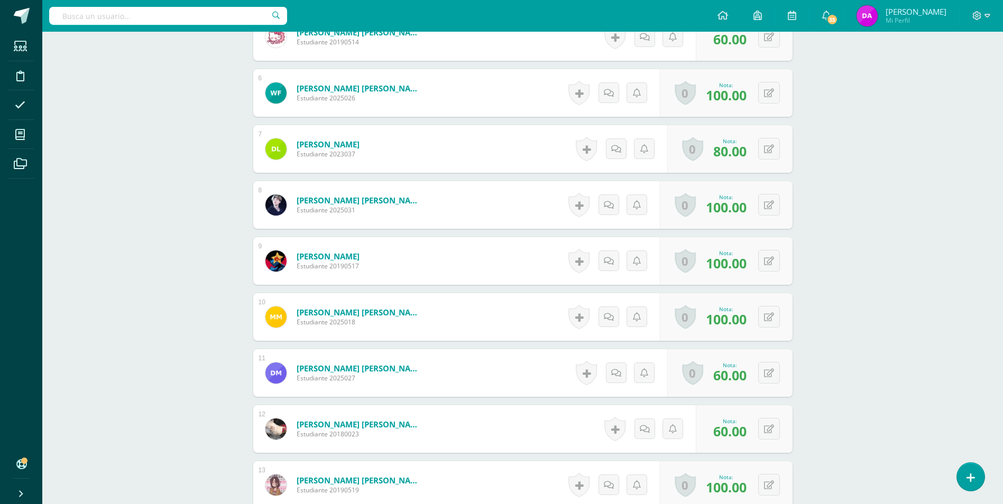
scroll to position [419, 0]
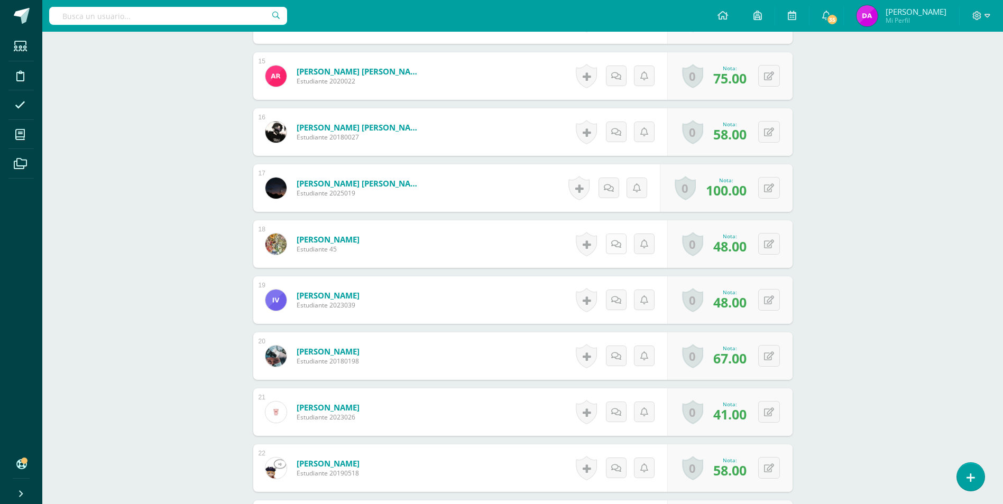
scroll to position [1107, 0]
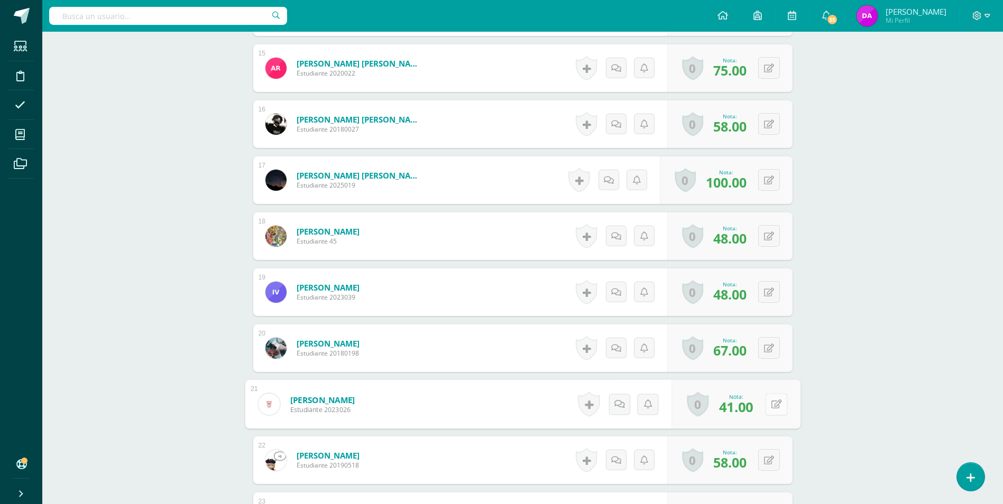
click at [769, 405] on button at bounding box center [776, 404] width 22 height 22
type input "91"
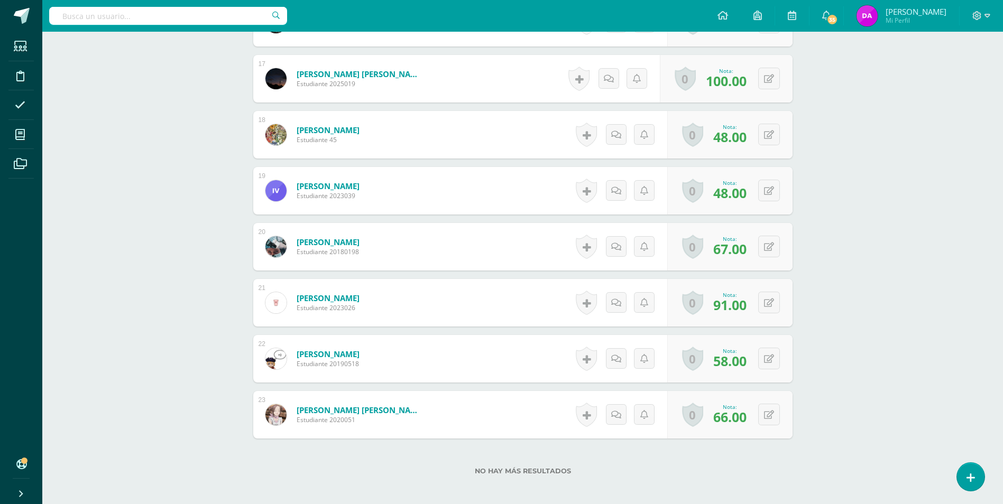
scroll to position [1213, 0]
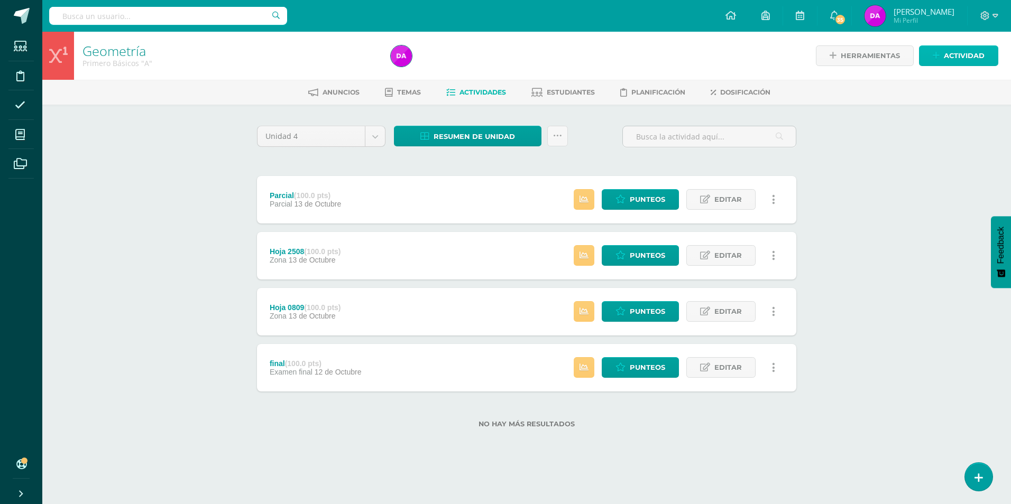
click at [961, 55] on span "Actividad" at bounding box center [964, 56] width 41 height 20
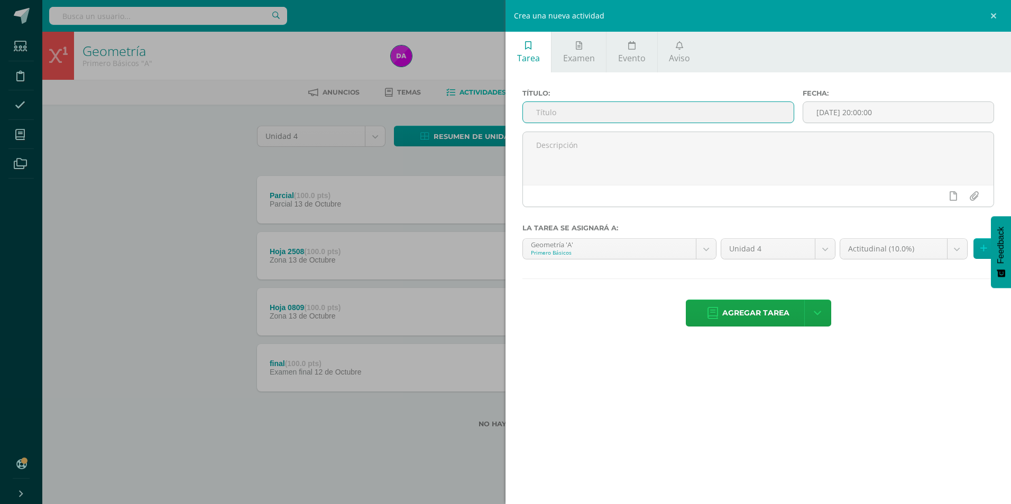
click at [583, 114] on input "text" at bounding box center [658, 112] width 271 height 21
type input "Actitudinal"
click at [769, 316] on span "Agregar tarea" at bounding box center [755, 313] width 67 height 26
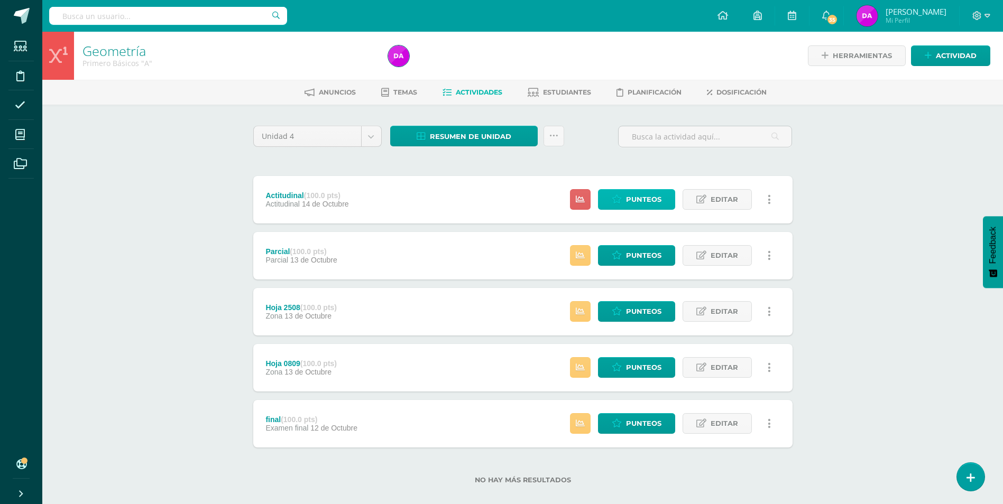
click at [638, 196] on span "Punteos" at bounding box center [643, 200] width 35 height 20
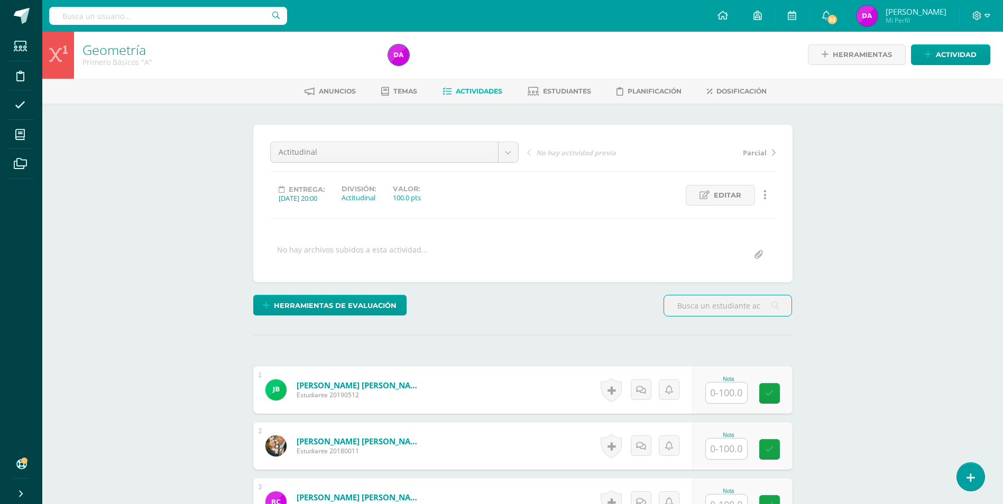
scroll to position [2, 0]
click at [727, 389] on input "text" at bounding box center [726, 392] width 41 height 21
type input "48"
type input "75"
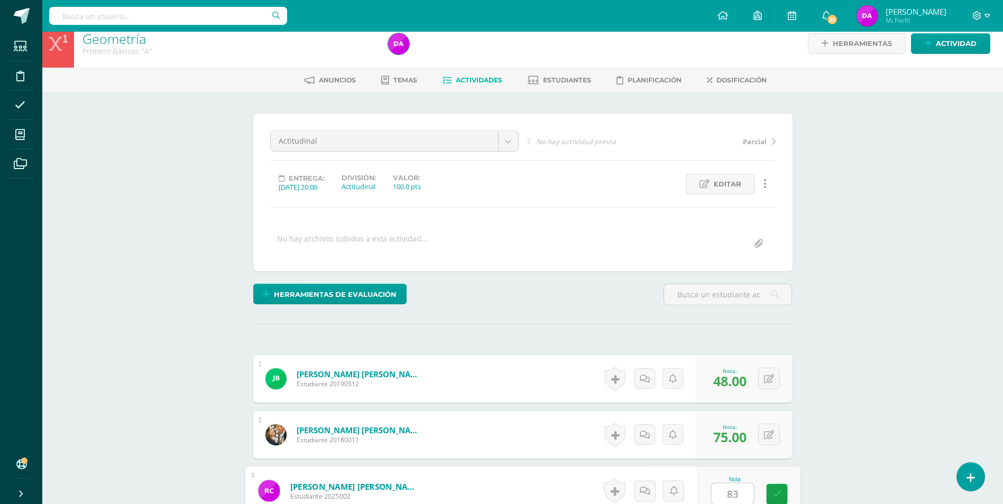
type input "83"
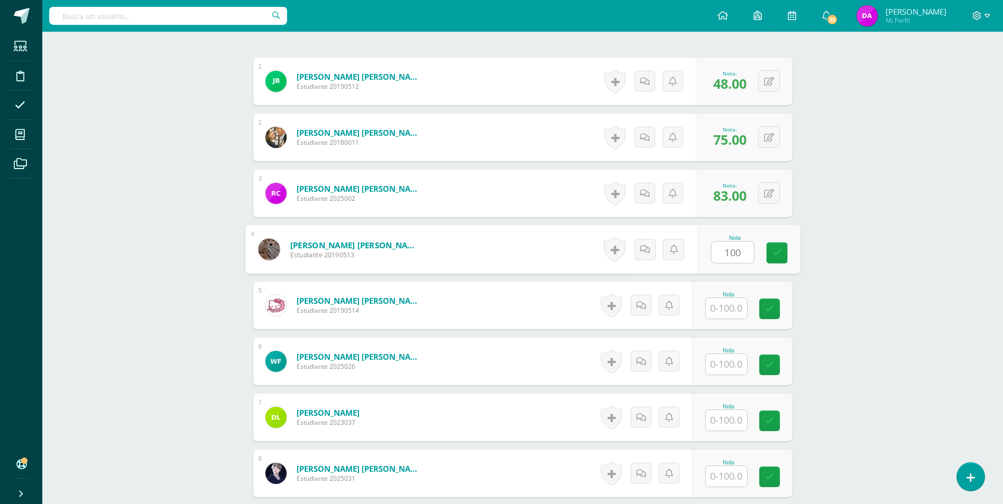
type input "100"
type input "58"
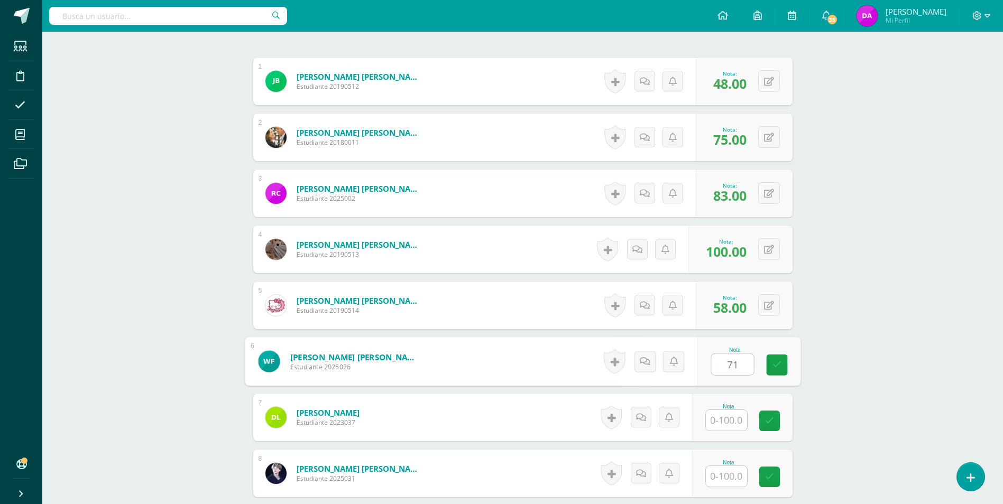
type input "71"
type input "5"
type input "65"
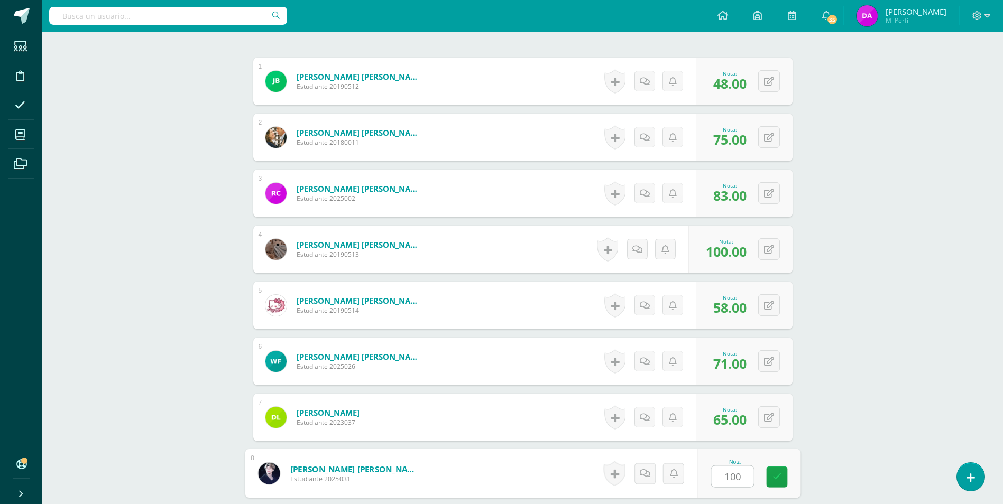
type input "100"
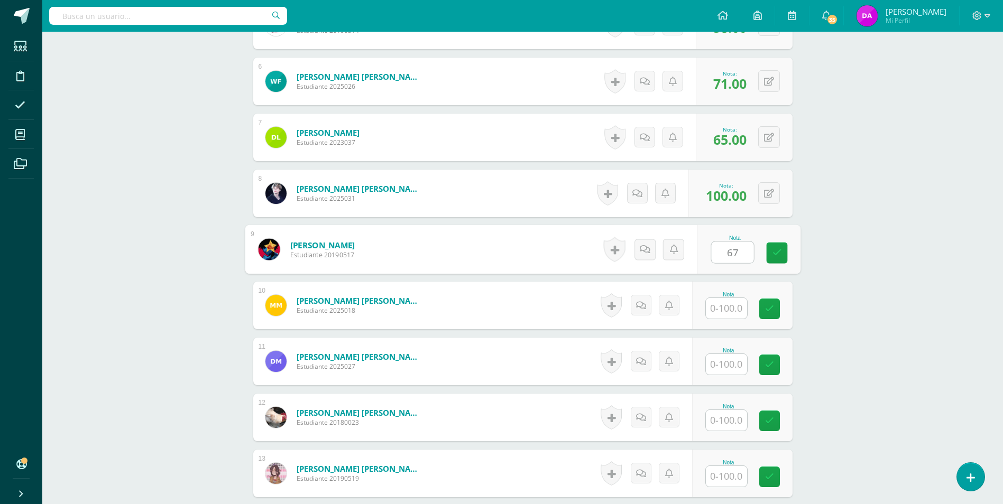
type input "67"
type input "62"
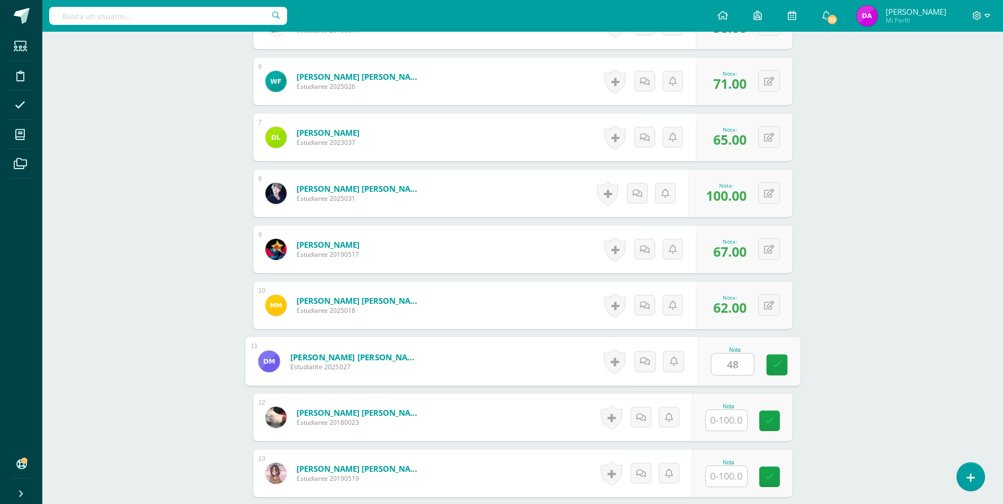
type input "48"
type input "67"
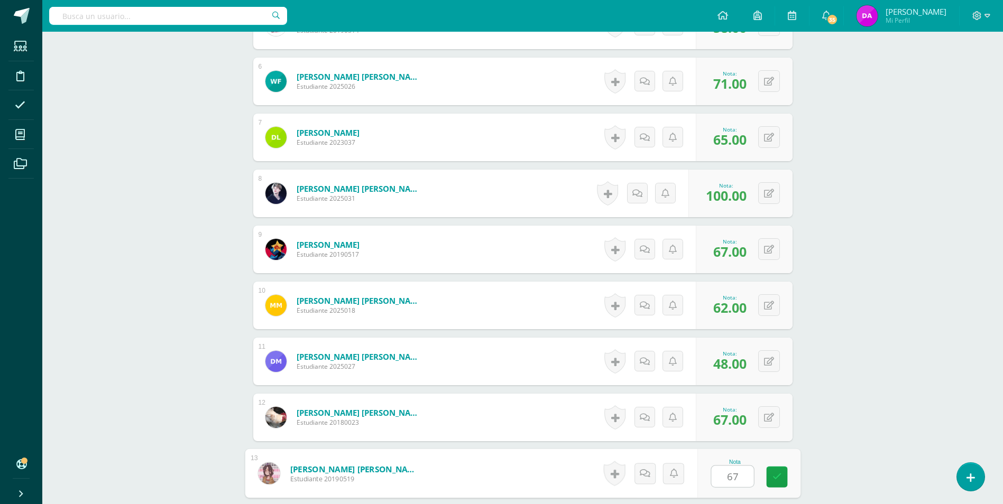
type input "67"
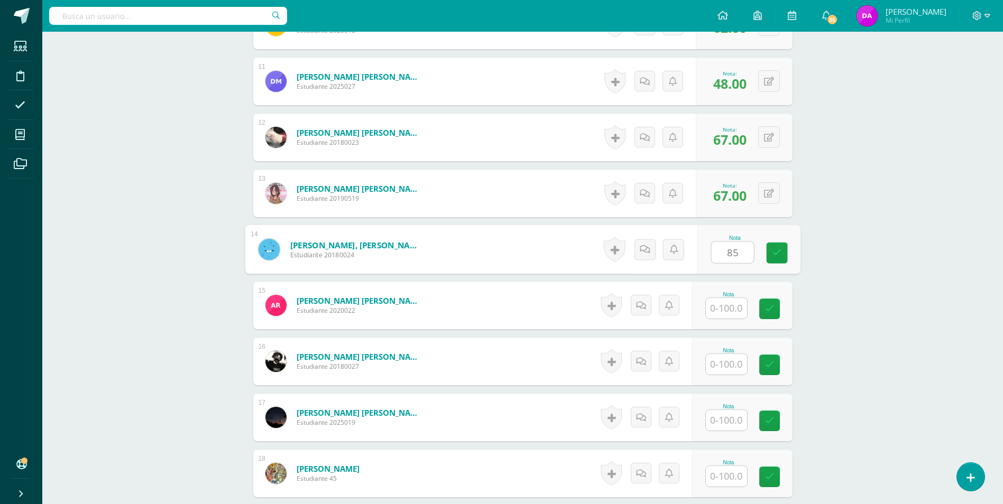
type input "85"
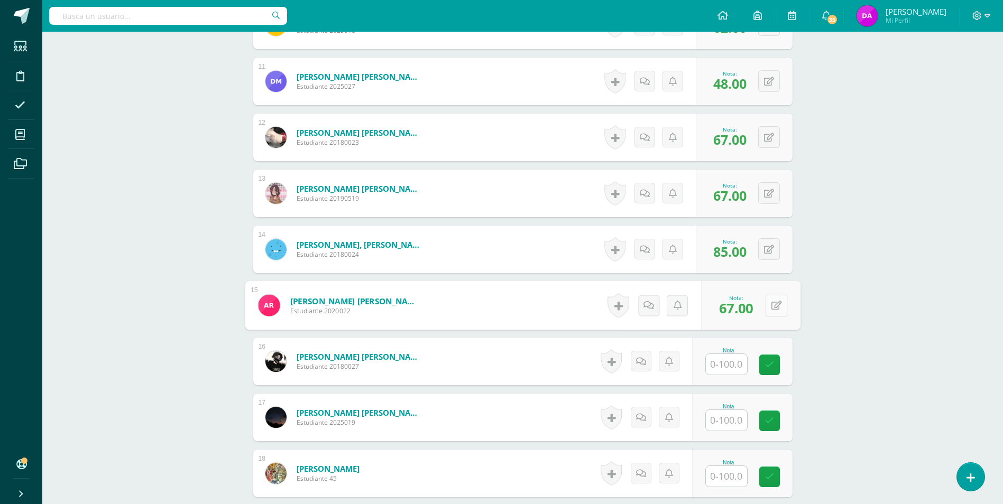
click at [764, 305] on div "0 Logros Logros obtenidos Aún no hay logros agregados Nota: 67.00" at bounding box center [750, 305] width 99 height 49
click at [775, 305] on icon at bounding box center [776, 305] width 11 height 9
type input "75"
type input "58"
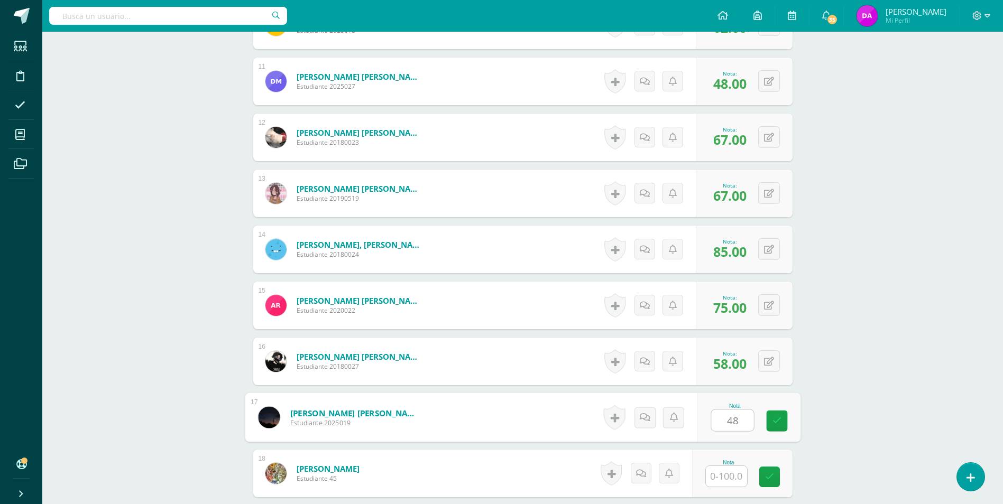
type input "4"
type input "100"
type input "48"
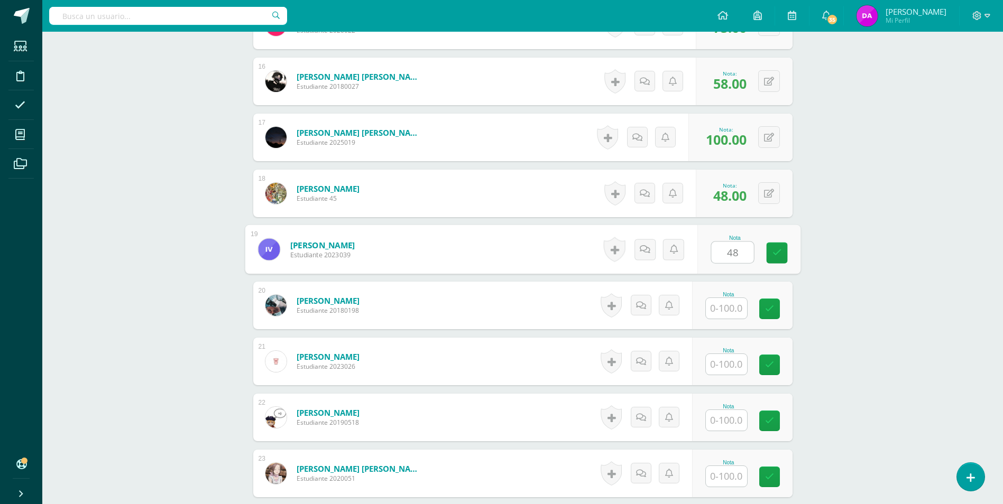
type input "48"
type input "67"
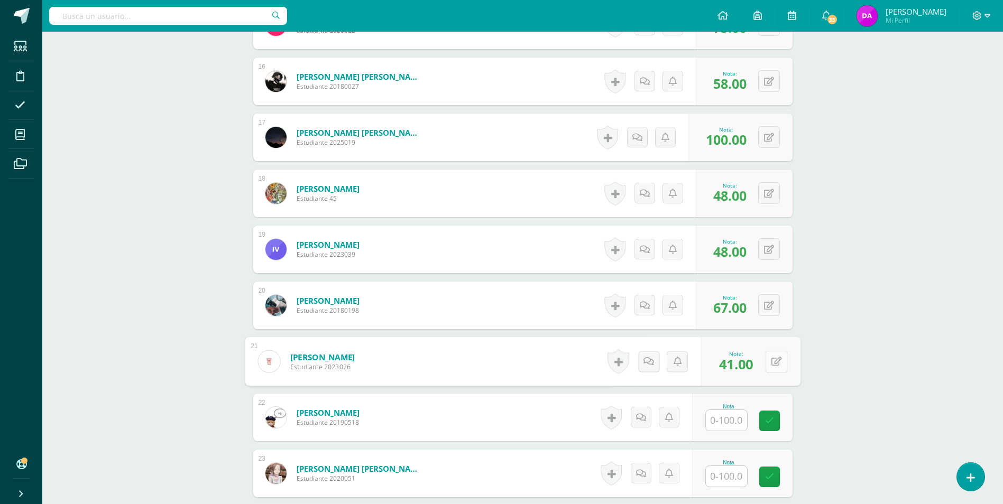
click at [767, 362] on button at bounding box center [776, 361] width 22 height 22
type input "91"
type input "58"
type input "66"
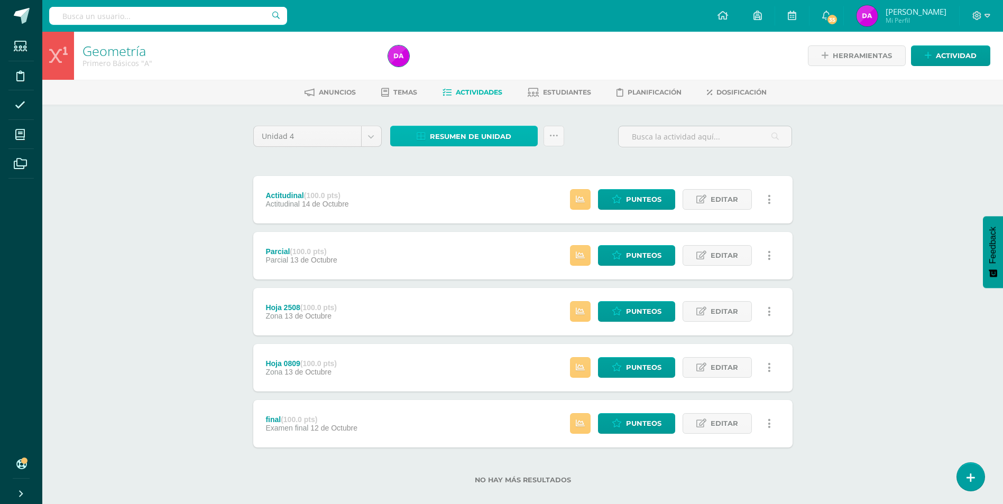
click at [497, 136] on span "Resumen de unidad" at bounding box center [470, 137] width 81 height 20
click at [498, 69] on link "Descargar como HTML" at bounding box center [464, 68] width 113 height 16
click at [369, 140] on body "Estudiantes Disciplina Asistencia Mis cursos Archivos Soporte Ayuda Reportar un…" at bounding box center [501, 259] width 1003 height 518
click at [146, 163] on body "Estudiantes Disciplina Asistencia Mis cursos Archivos Soporte Ayuda Reportar un…" at bounding box center [501, 259] width 1003 height 518
click at [642, 198] on span "Punteos" at bounding box center [643, 200] width 35 height 20
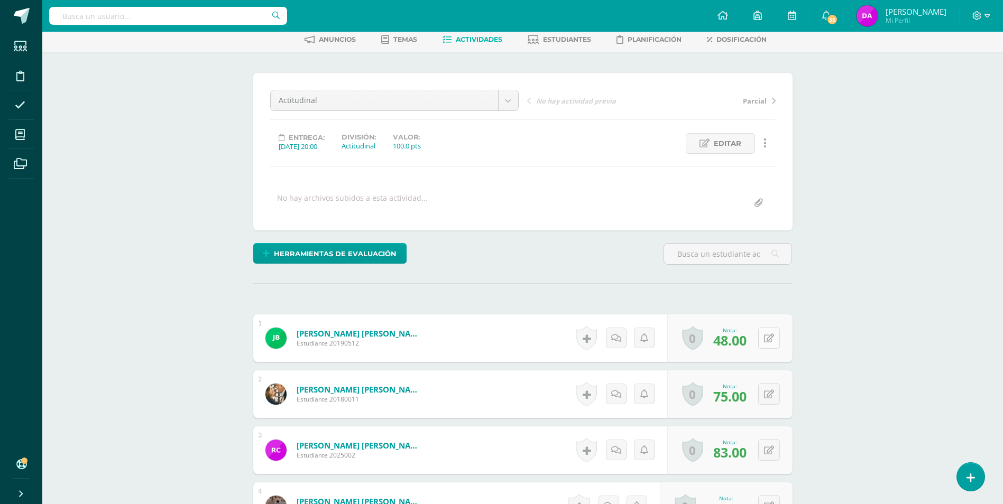
scroll to position [53, 0]
click at [768, 339] on button at bounding box center [776, 338] width 22 height 22
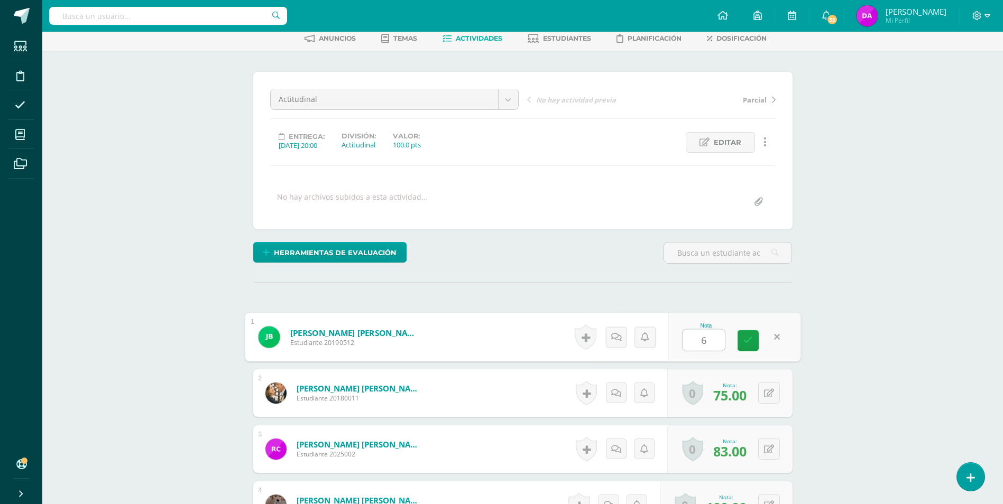
type input "68"
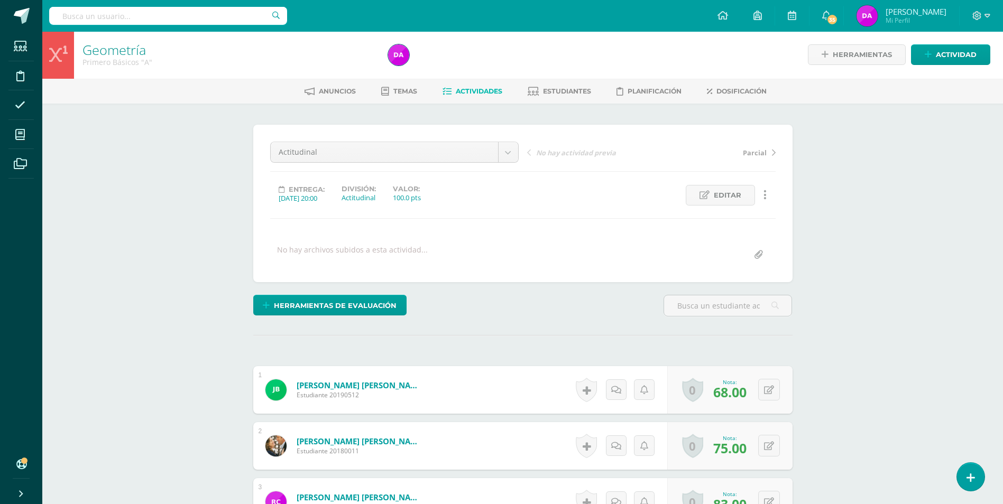
scroll to position [0, 0]
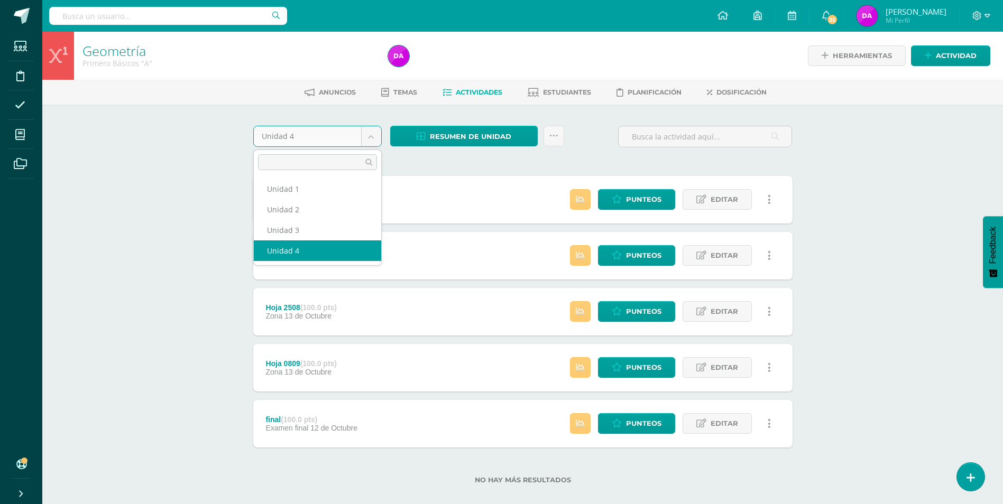
click at [373, 135] on body "Estudiantes Disciplina Asistencia Mis cursos Archivos Soporte Ayuda Reportar un…" at bounding box center [501, 259] width 1003 height 518
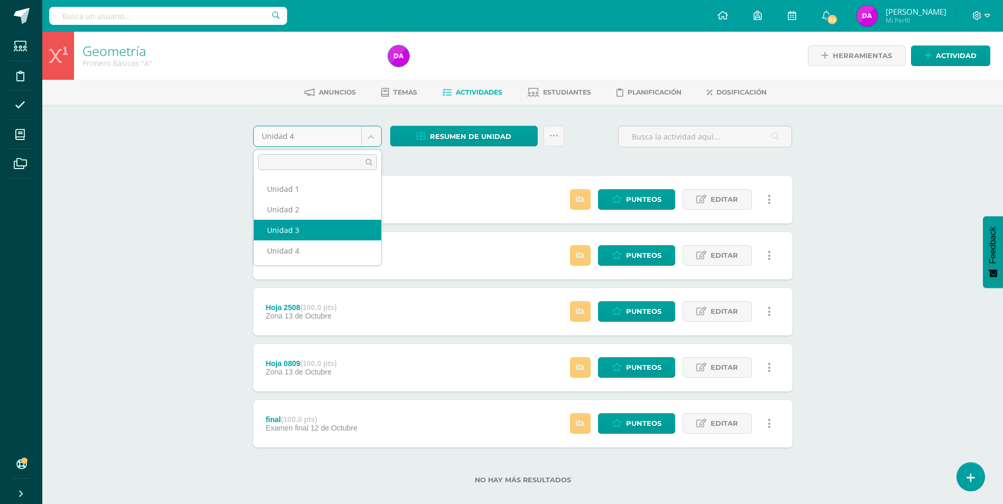
select select "Unidad 3"
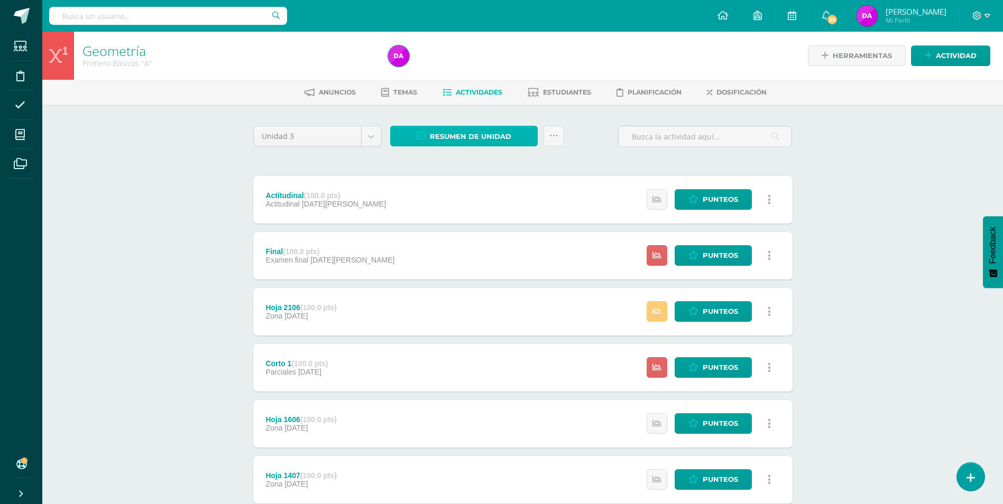
click at [478, 134] on span "Resumen de unidad" at bounding box center [470, 137] width 81 height 20
click at [482, 67] on link "Descargar como HTML" at bounding box center [464, 68] width 113 height 16
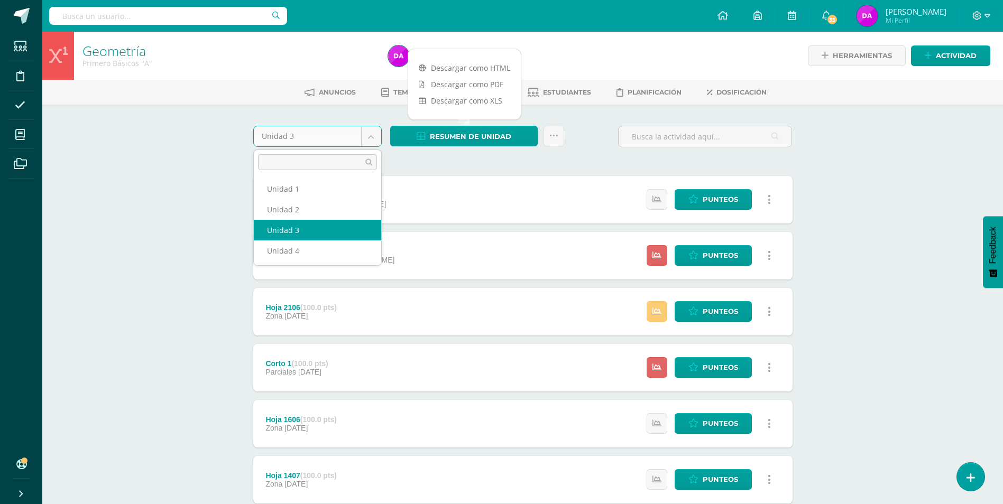
click at [373, 133] on body "Estudiantes Disciplina Asistencia Mis cursos Archivos Soporte Ayuda Reportar un…" at bounding box center [501, 315] width 1003 height 630
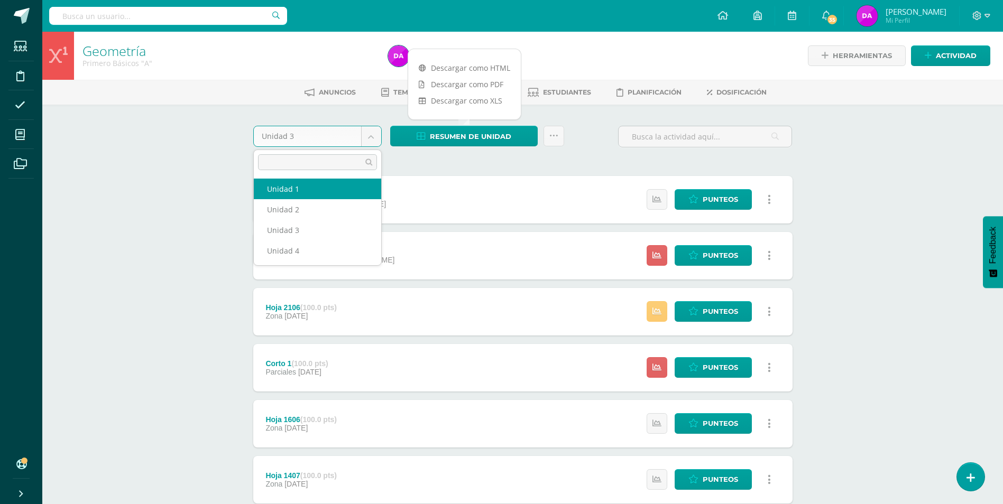
select select "Unidad 1"
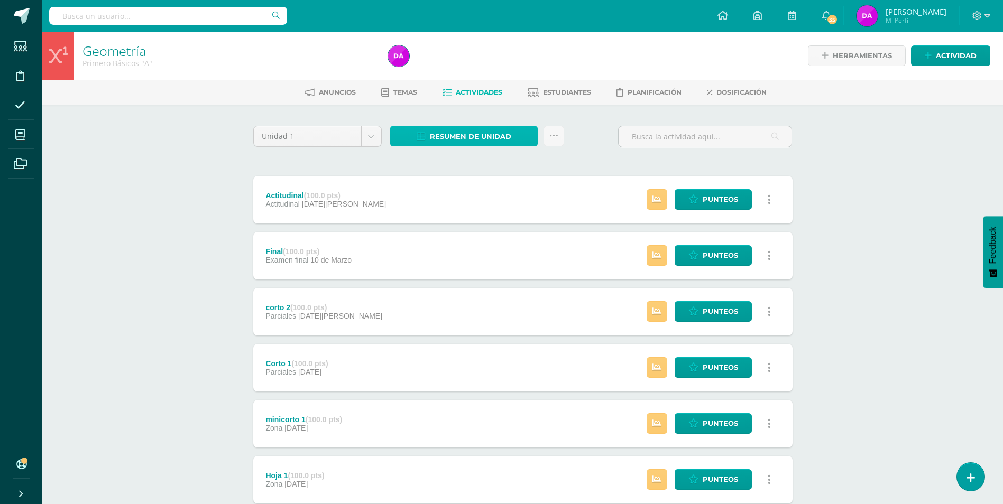
click at [492, 138] on span "Resumen de unidad" at bounding box center [470, 137] width 81 height 20
click at [493, 66] on link "Descargar como HTML" at bounding box center [464, 68] width 113 height 16
click at [369, 134] on body "Estudiantes Disciplina Asistencia Mis cursos Archivos Soporte Ayuda Reportar un…" at bounding box center [501, 287] width 1003 height 574
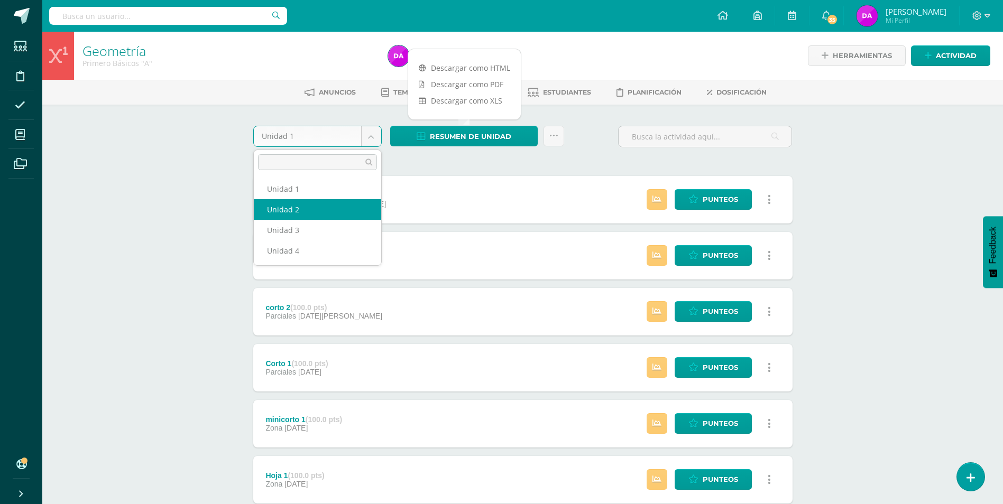
select select "Unidad 2"
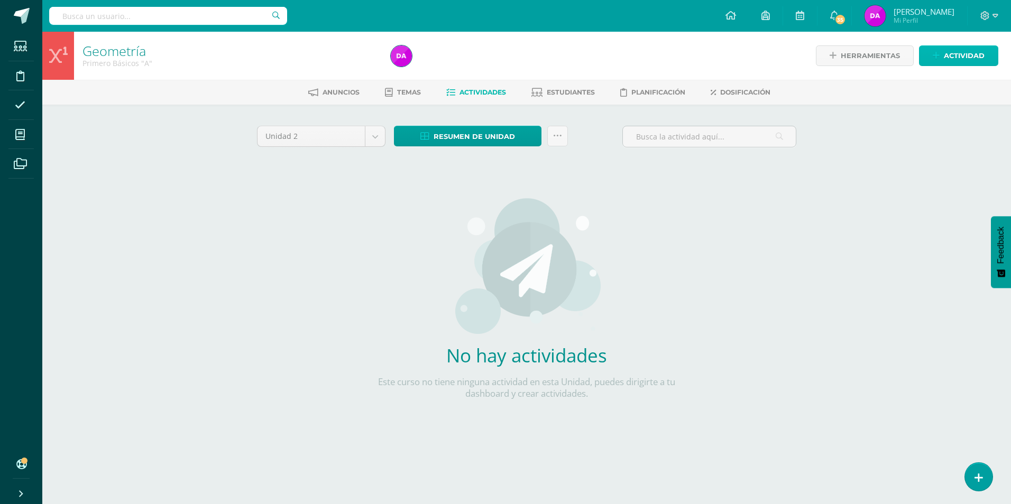
click at [958, 54] on span "Actividad" at bounding box center [964, 56] width 41 height 20
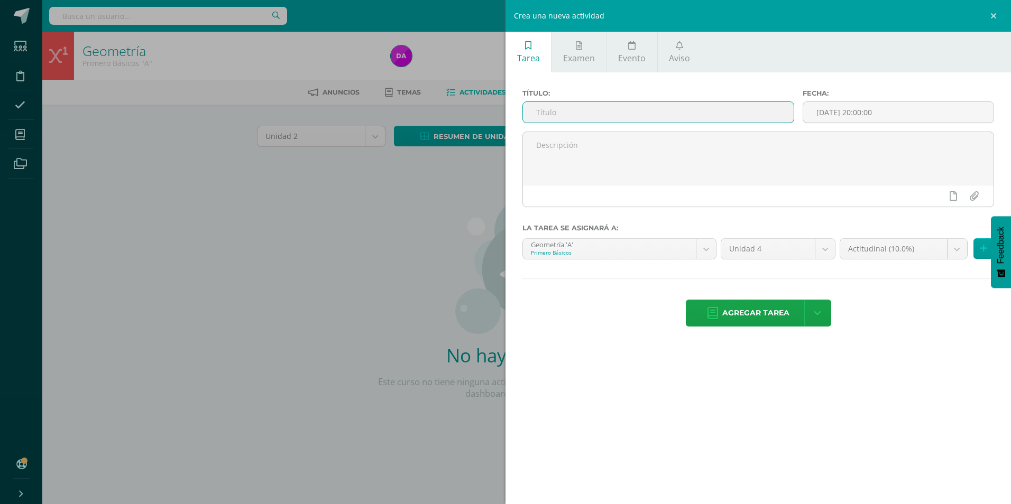
click at [567, 115] on input "text" at bounding box center [658, 112] width 271 height 21
type input "Final"
click at [958, 248] on body "Estudiantes Disciplina Asistencia Mis cursos Archivos Soporte Ayuda Reportar un…" at bounding box center [505, 227] width 1011 height 454
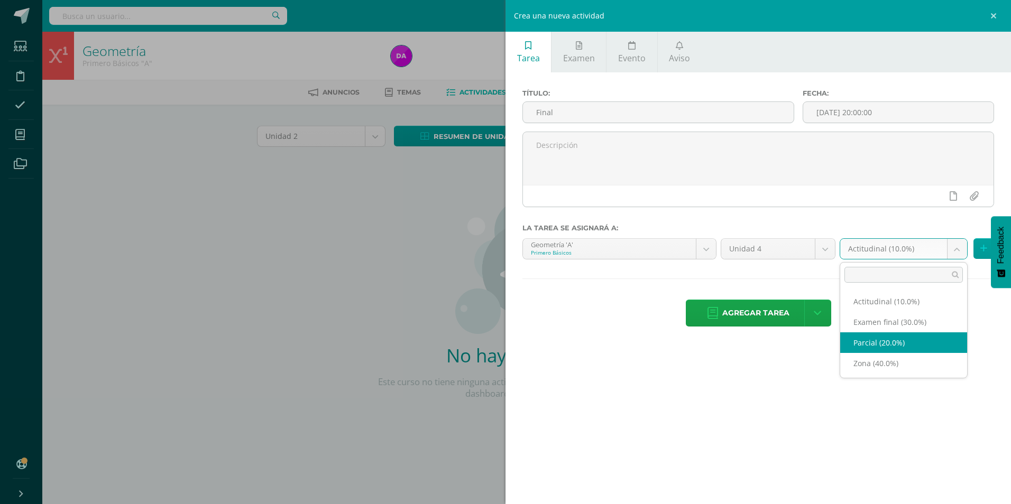
drag, startPoint x: 913, startPoint y: 322, endPoint x: 340, endPoint y: 386, distance: 576.6
click at [323, 422] on body "Estudiantes Disciplina Asistencia Mis cursos Archivos Soporte Ayuda Reportar un…" at bounding box center [505, 227] width 1011 height 454
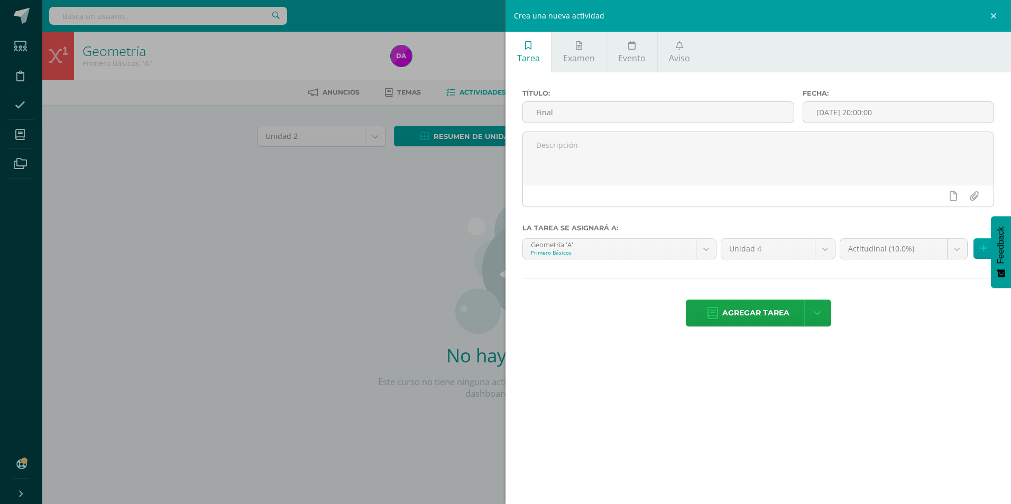
click at [356, 304] on body "Estudiantes Disciplina Asistencia Mis cursos Archivos Soporte Ayuda Reportar un…" at bounding box center [505, 227] width 1011 height 454
click at [373, 209] on div "Crea una nueva actividad Tarea Examen Evento Aviso Título: Final Fecha: [DATE] …" at bounding box center [505, 252] width 1011 height 504
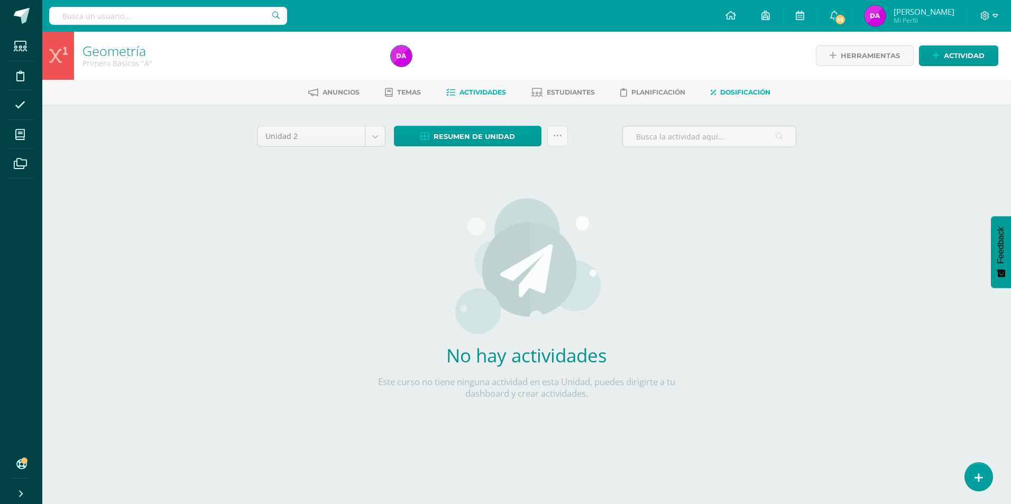
click at [745, 90] on span "Dosificación" at bounding box center [745, 92] width 50 height 8
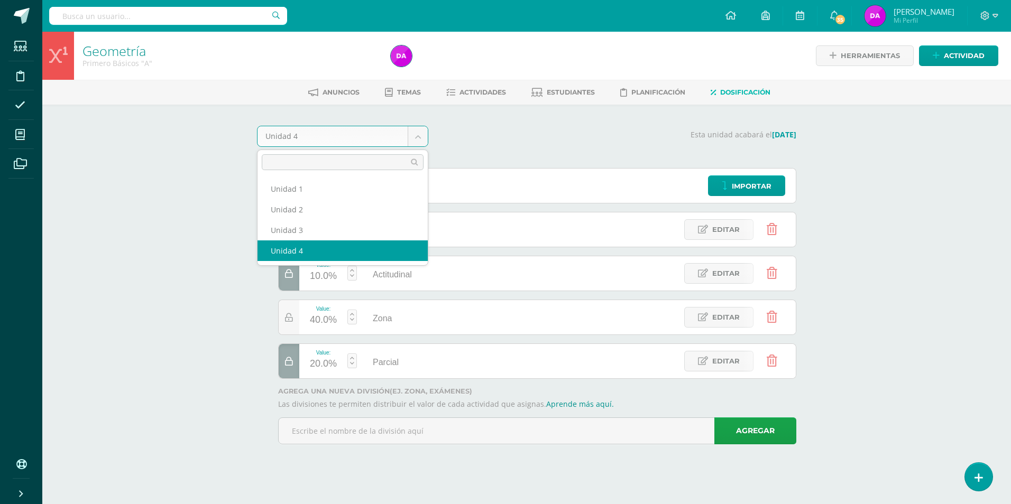
click at [419, 134] on body "Estudiantes Disciplina Asistencia Mis cursos Archivos Soporte Ayuda Reportar un…" at bounding box center [505, 237] width 1011 height 474
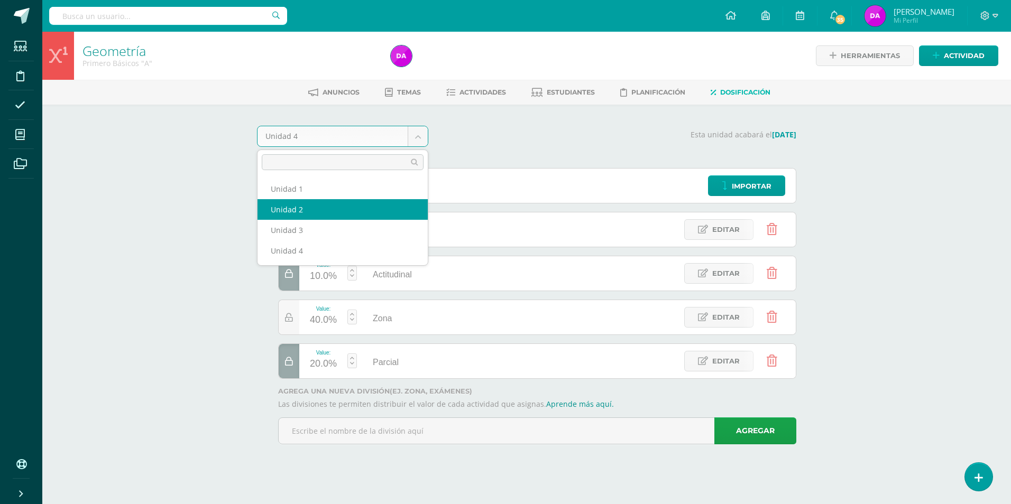
select select "Unidad 2"
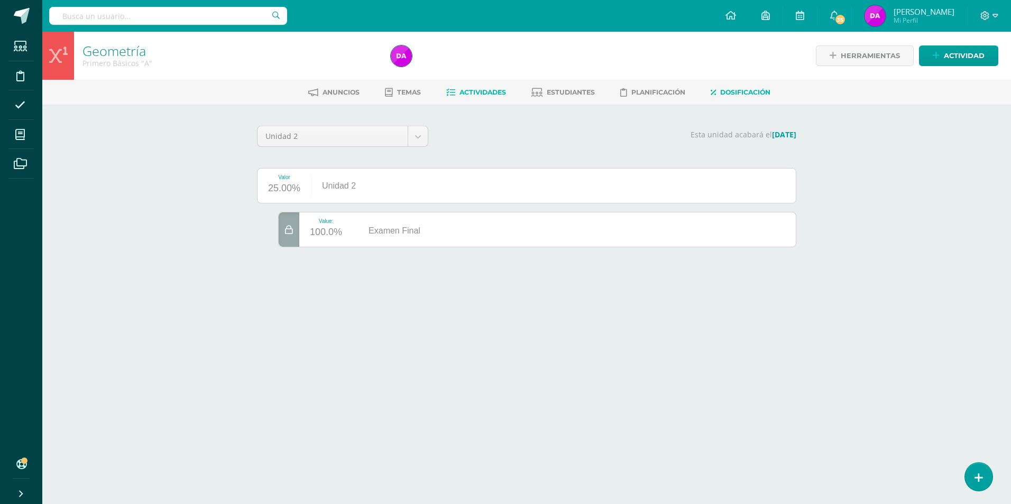
click at [474, 91] on span "Actividades" at bounding box center [482, 92] width 47 height 8
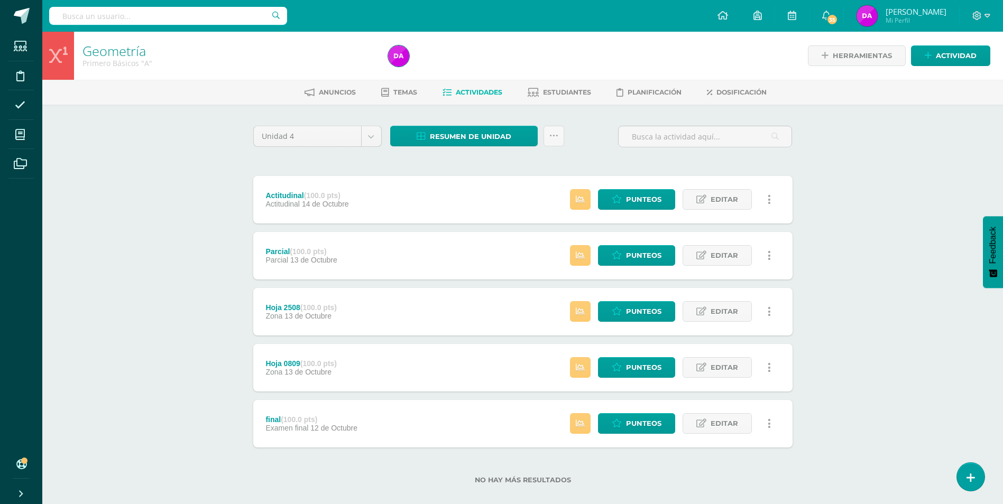
click at [883, 196] on div "Geometría Primero Básicos "A" Herramientas Detalle de asistencias Actividad Anu…" at bounding box center [522, 275] width 960 height 486
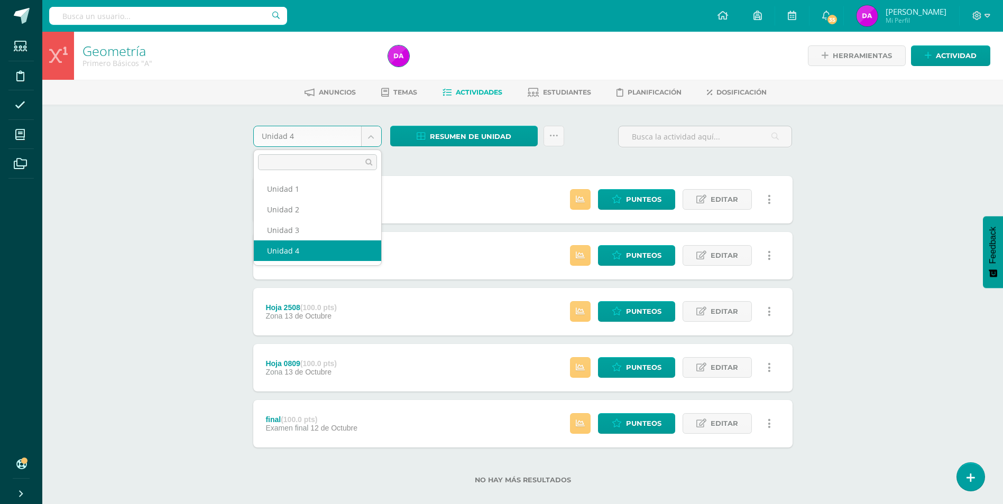
click at [375, 135] on body "Estudiantes Disciplina Asistencia Mis cursos Archivos Soporte Ayuda Reportar un…" at bounding box center [501, 259] width 1003 height 518
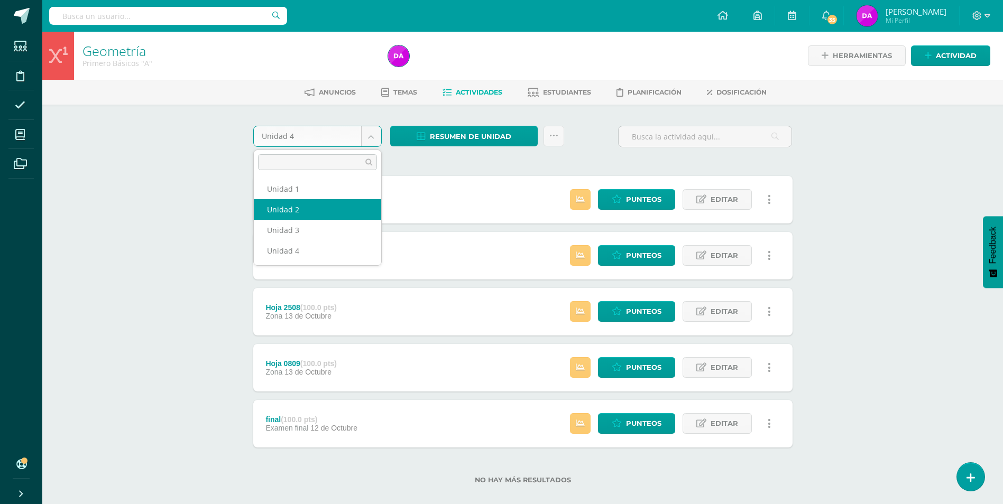
select select "Unidad 2"
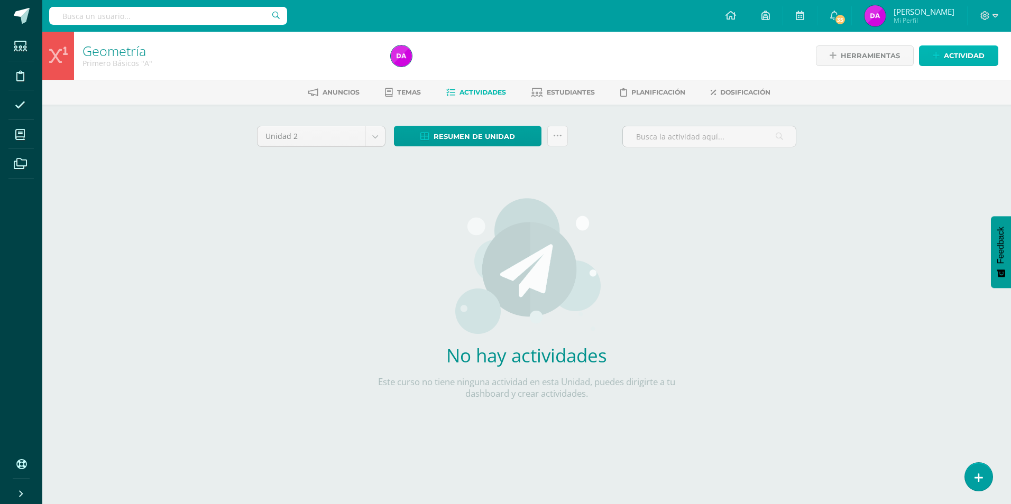
click at [973, 52] on span "Actividad" at bounding box center [964, 56] width 41 height 20
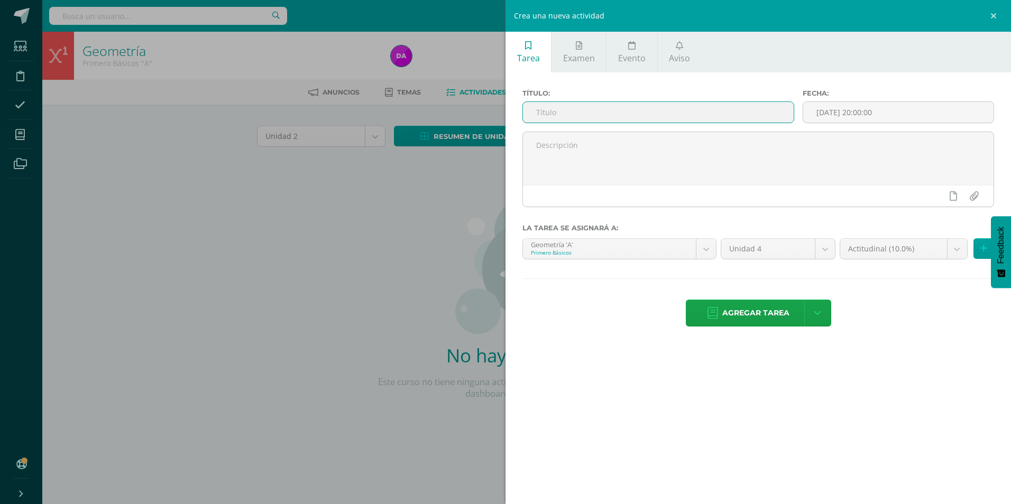
click at [597, 112] on input "text" at bounding box center [658, 112] width 271 height 21
click at [824, 246] on body "Estudiantes Disciplina Asistencia Mis cursos Archivos Soporte Ayuda Reportar un…" at bounding box center [505, 227] width 1011 height 454
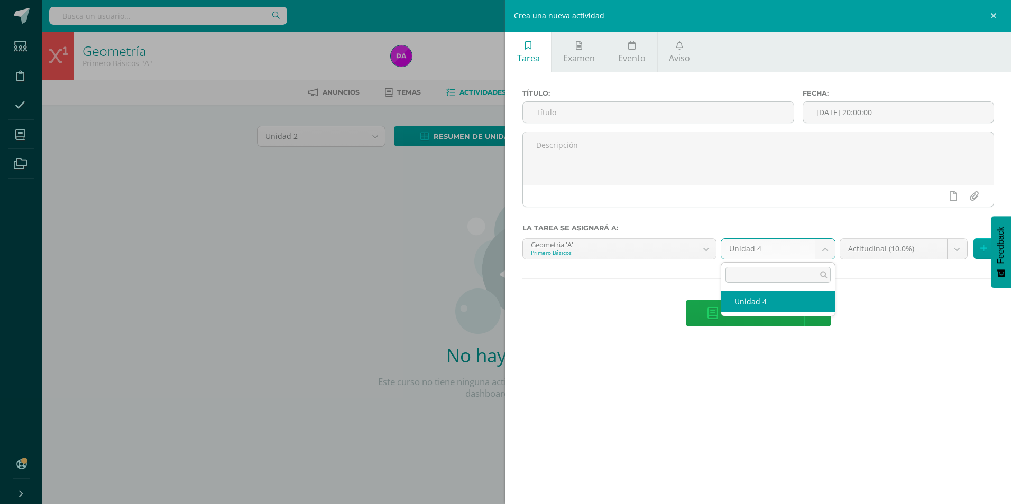
click at [868, 307] on body "Estudiantes Disciplina Asistencia Mis cursos Archivos Soporte Ayuda Reportar un…" at bounding box center [505, 227] width 1011 height 454
click at [995, 15] on link at bounding box center [995, 16] width 32 height 32
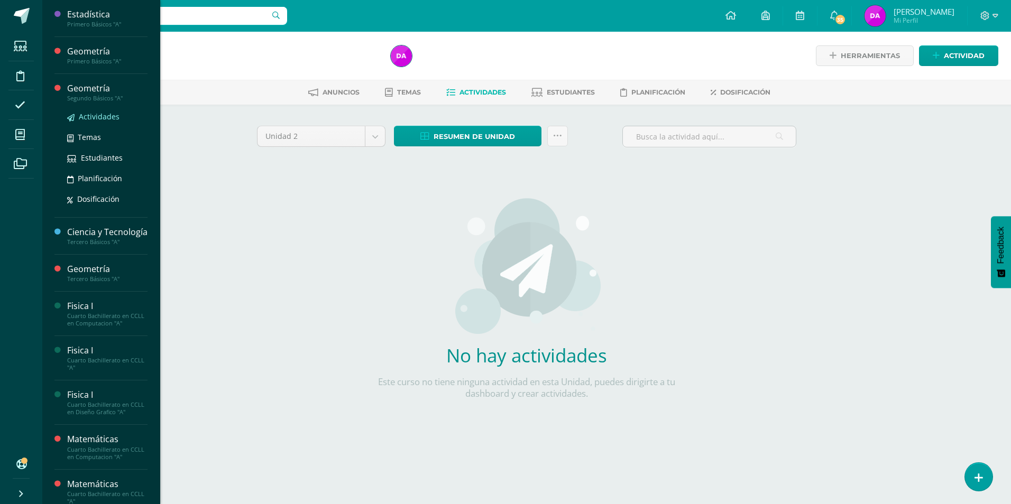
click at [98, 116] on span "Actividades" at bounding box center [99, 117] width 41 height 10
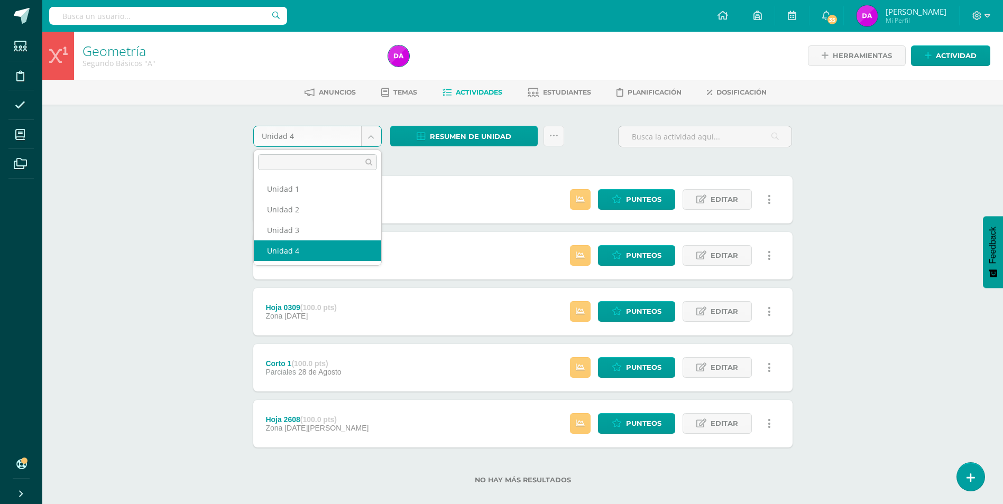
click at [372, 134] on body "Estudiantes Disciplina Asistencia Mis cursos Archivos Soporte Ayuda Reportar un…" at bounding box center [501, 259] width 1003 height 518
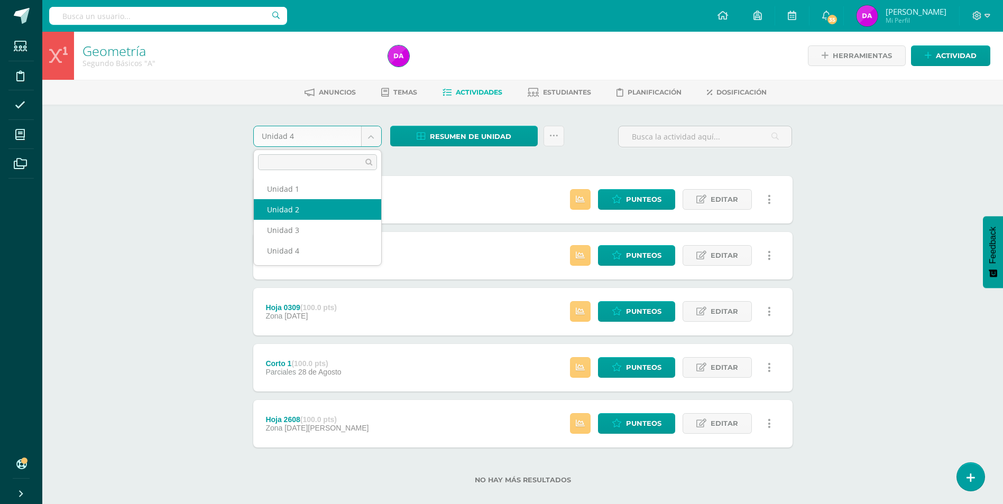
select select "Unidad 2"
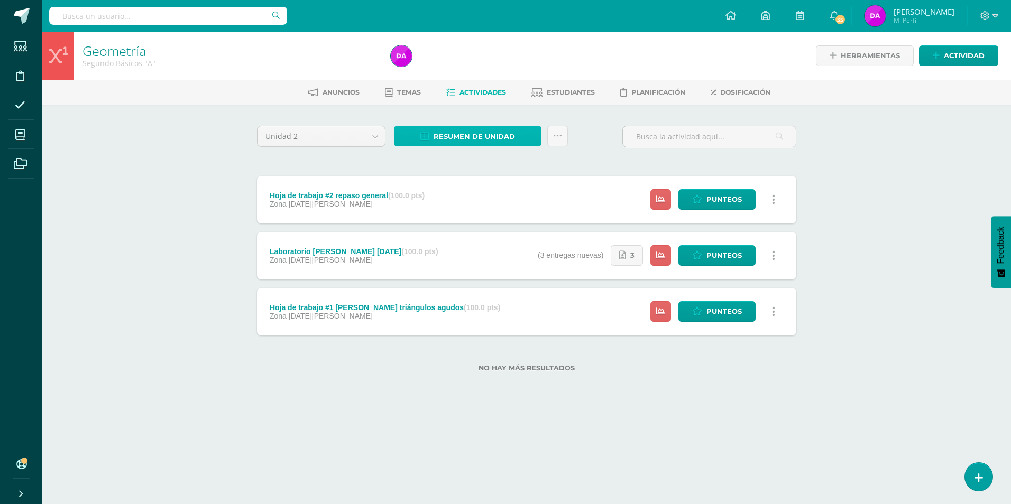
click at [493, 138] on span "Resumen de unidad" at bounding box center [473, 137] width 81 height 20
click at [464, 68] on link "Descargar como HTML" at bounding box center [468, 68] width 113 height 16
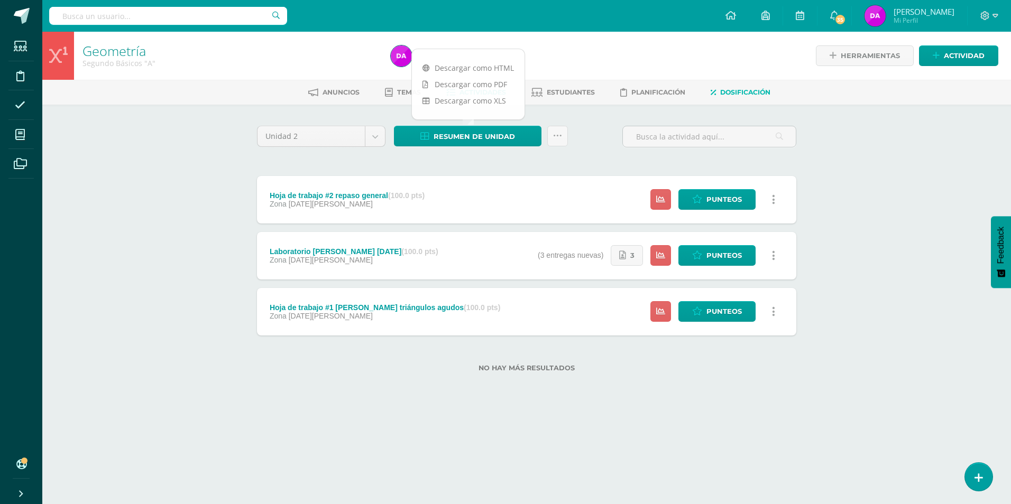
click at [741, 92] on span "Dosificación" at bounding box center [745, 92] width 50 height 8
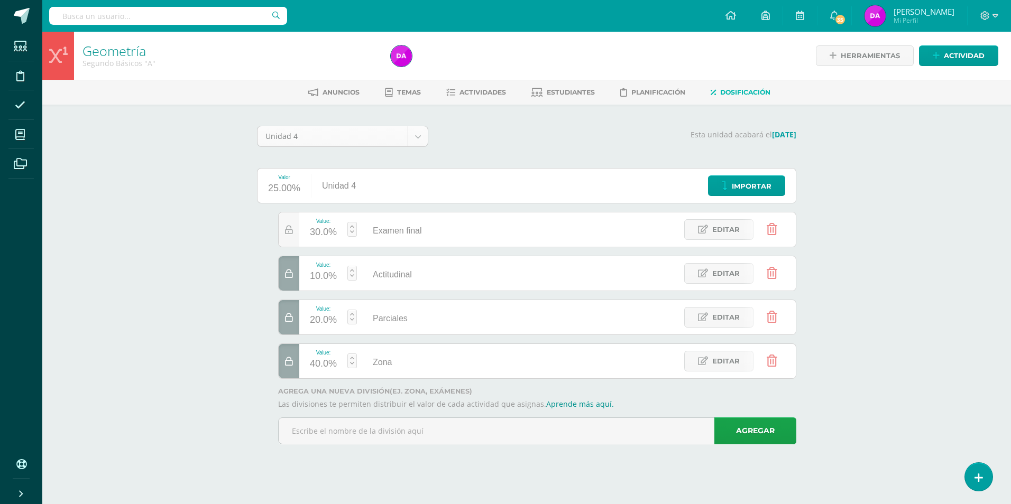
click at [413, 136] on body "Estudiantes Disciplina Asistencia Mis cursos Archivos Soporte Ayuda Reportar un…" at bounding box center [505, 237] width 1011 height 474
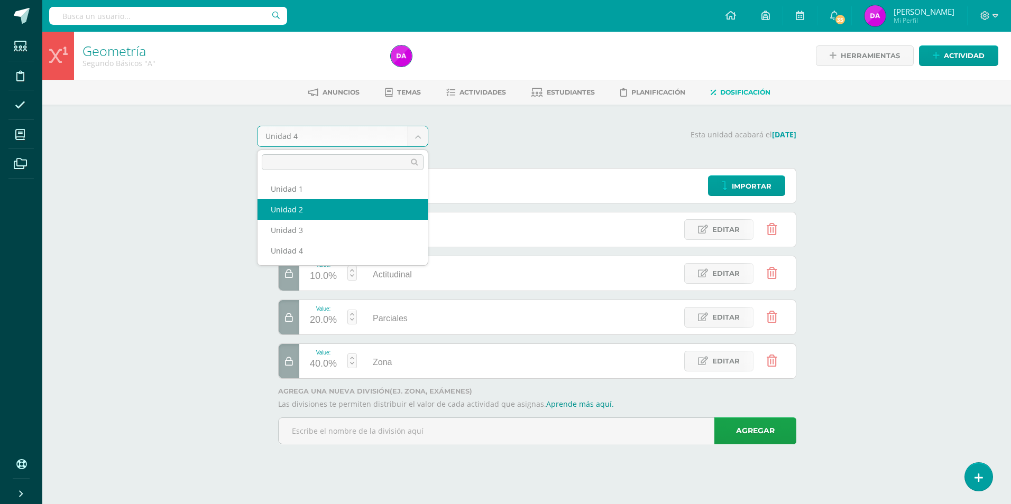
select select "Unidad 2"
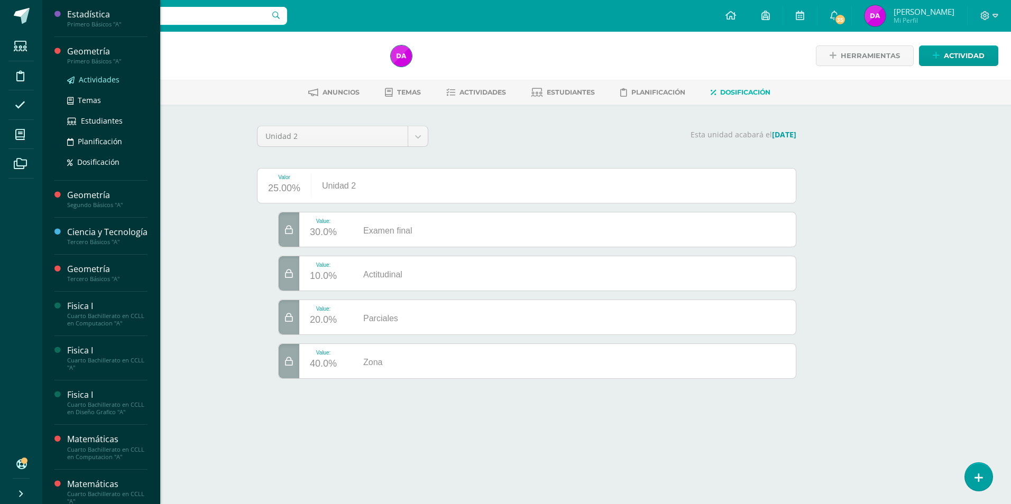
click at [103, 80] on span "Actividades" at bounding box center [99, 80] width 41 height 10
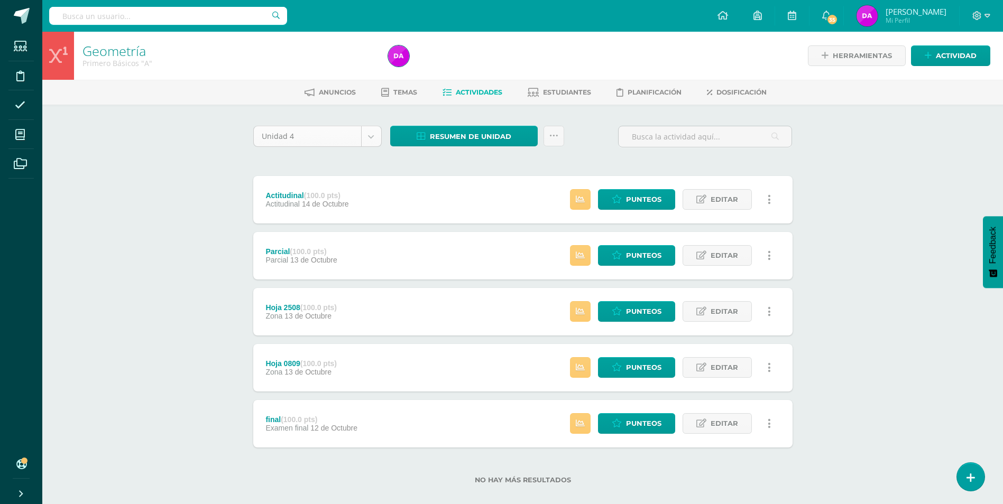
click at [367, 135] on body "Estudiantes Disciplina Asistencia Mis cursos Archivos Soporte Ayuda Reportar un…" at bounding box center [501, 259] width 1003 height 518
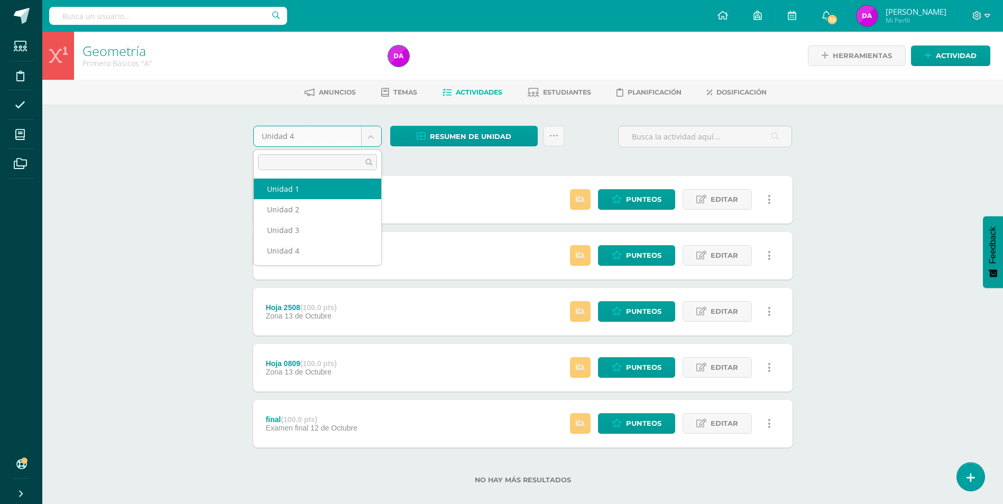
select select "Unidad 1"
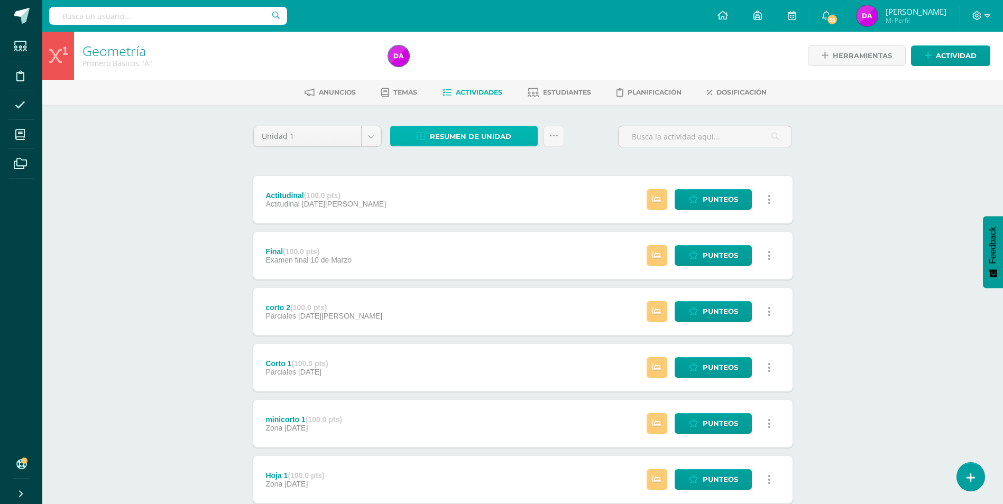
click at [479, 130] on span "Resumen de unidad" at bounding box center [470, 137] width 81 height 20
click at [489, 68] on link "Descargar como HTML" at bounding box center [464, 68] width 113 height 16
click at [469, 99] on link "Descargar como XLS" at bounding box center [464, 101] width 113 height 16
click at [859, 195] on div "Geometría Primero Básicos "A" Herramientas Detalle de asistencias Actividad Anu…" at bounding box center [522, 303] width 960 height 542
